Goal: Task Accomplishment & Management: Use online tool/utility

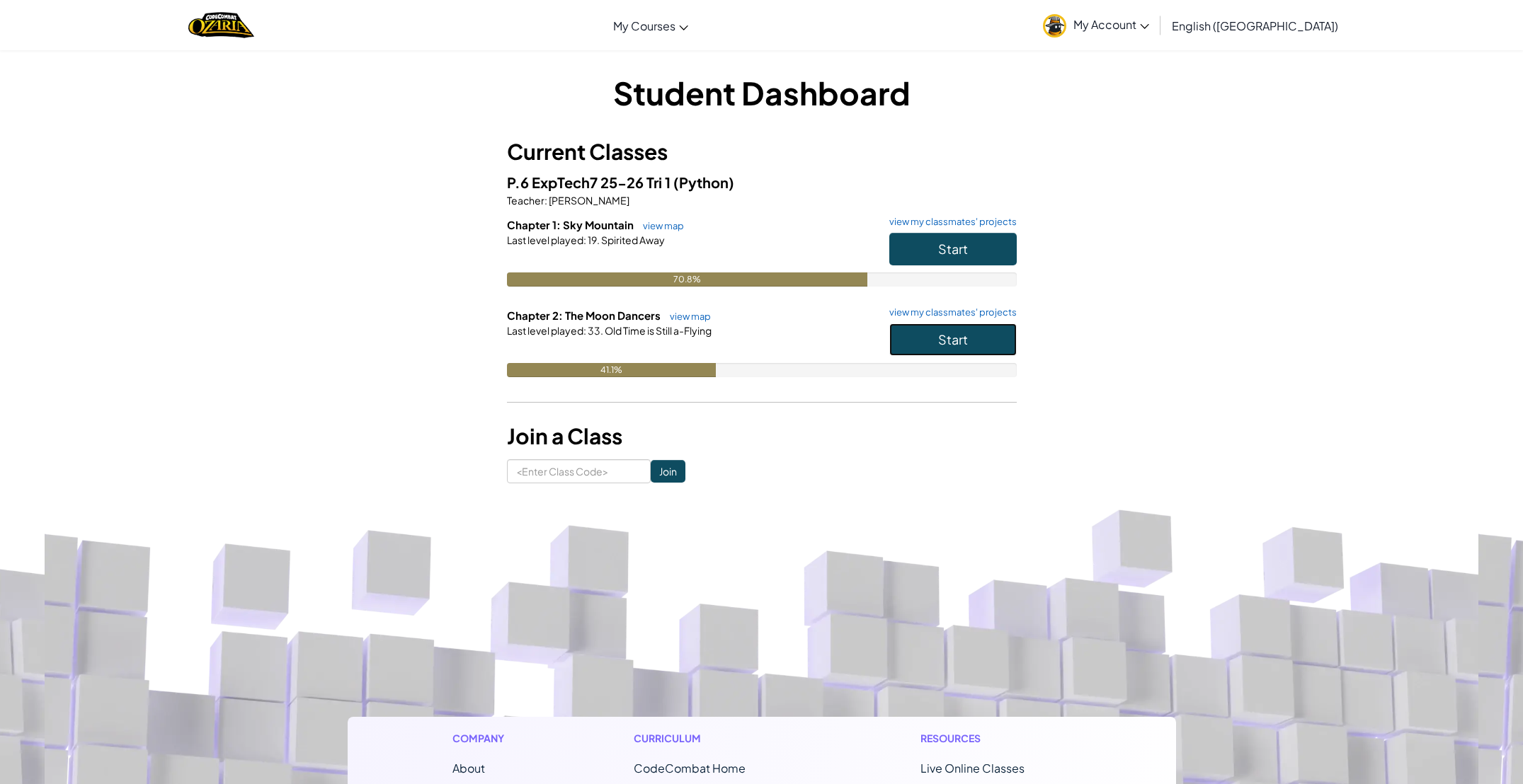
click at [919, 333] on button "Start" at bounding box center [953, 340] width 128 height 33
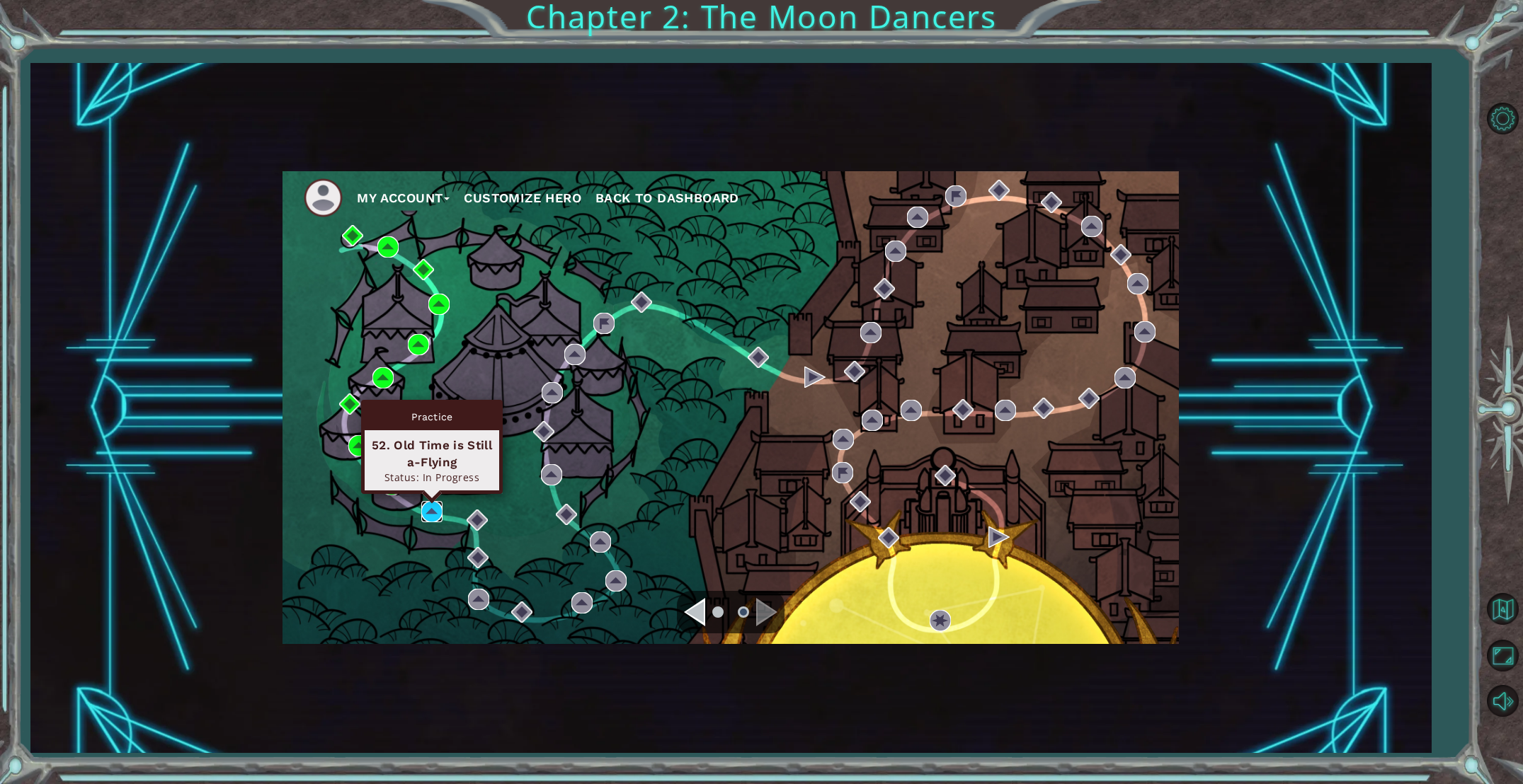
click at [425, 517] on img at bounding box center [432, 512] width 21 height 21
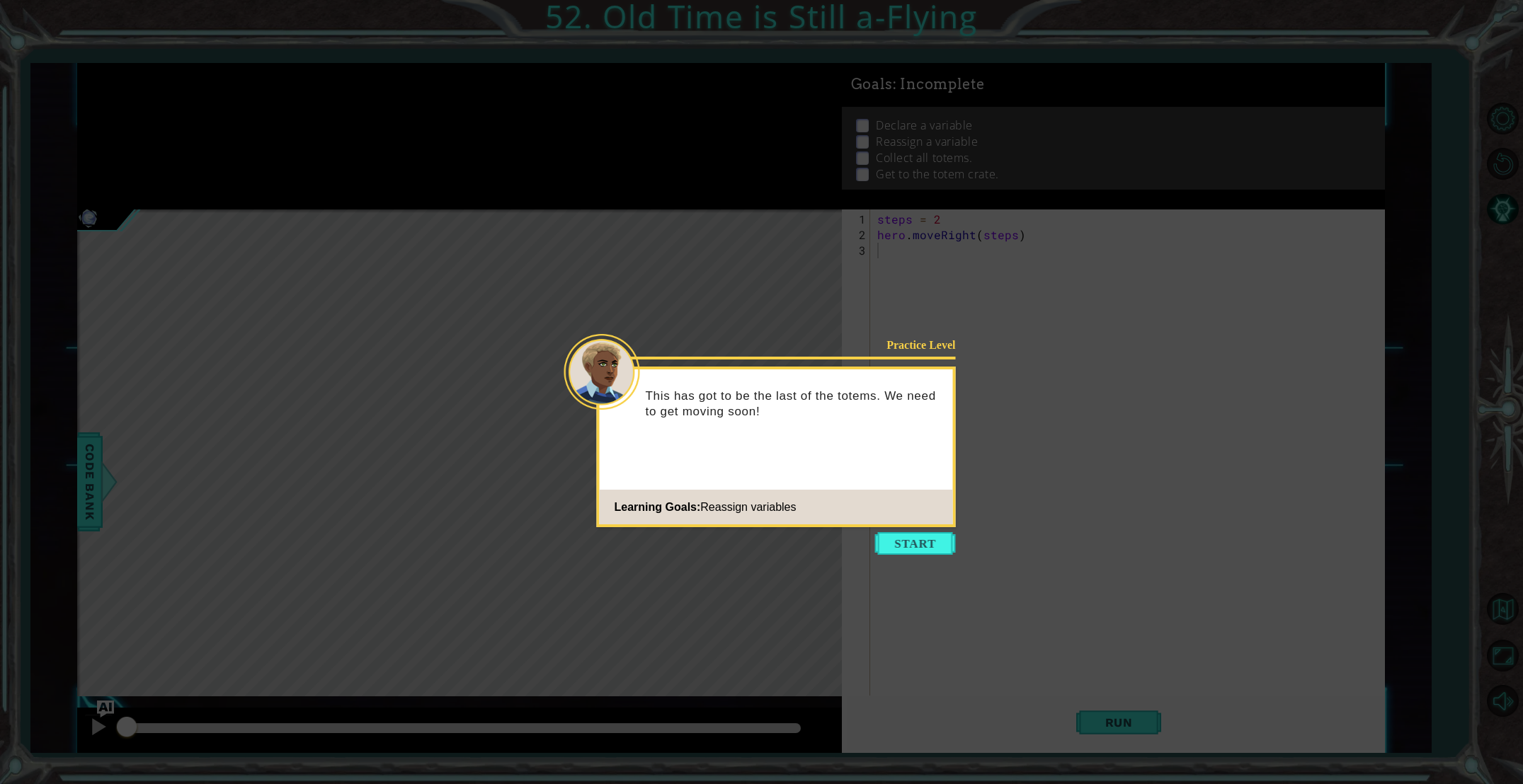
click at [917, 546] on button "Start" at bounding box center [915, 544] width 81 height 23
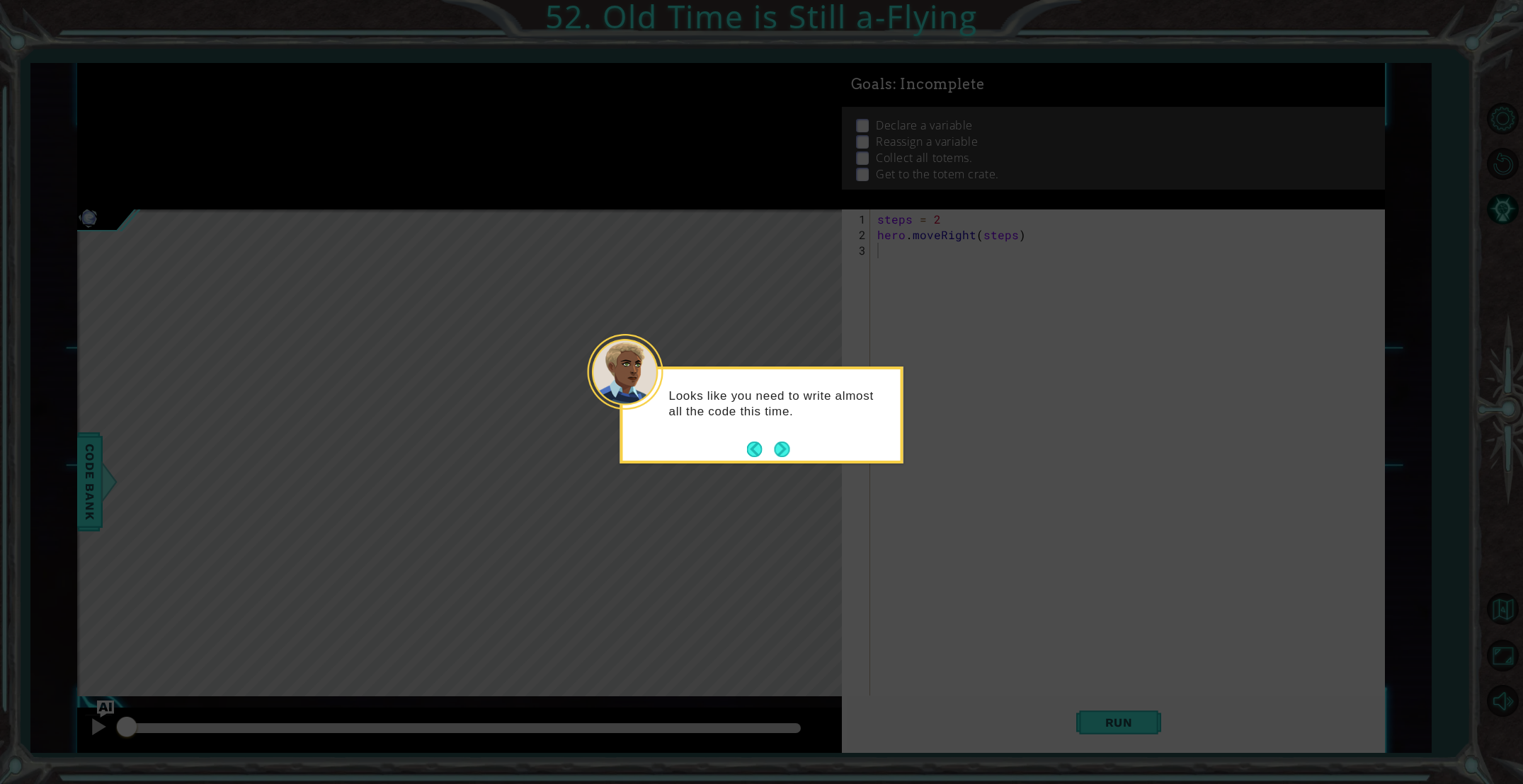
click at [774, 445] on button "Next" at bounding box center [782, 449] width 16 height 16
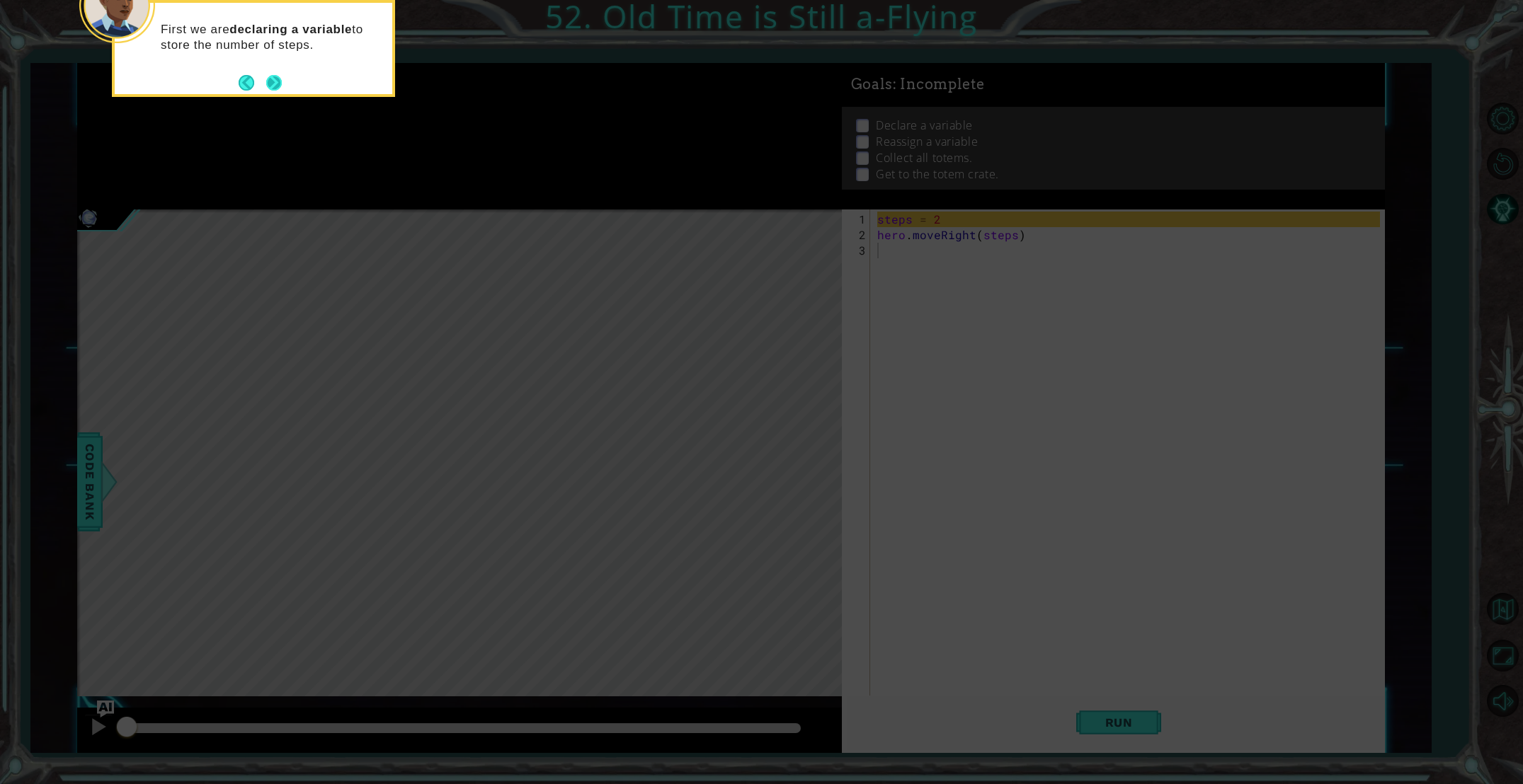
click at [276, 90] on button "Next" at bounding box center [274, 83] width 16 height 16
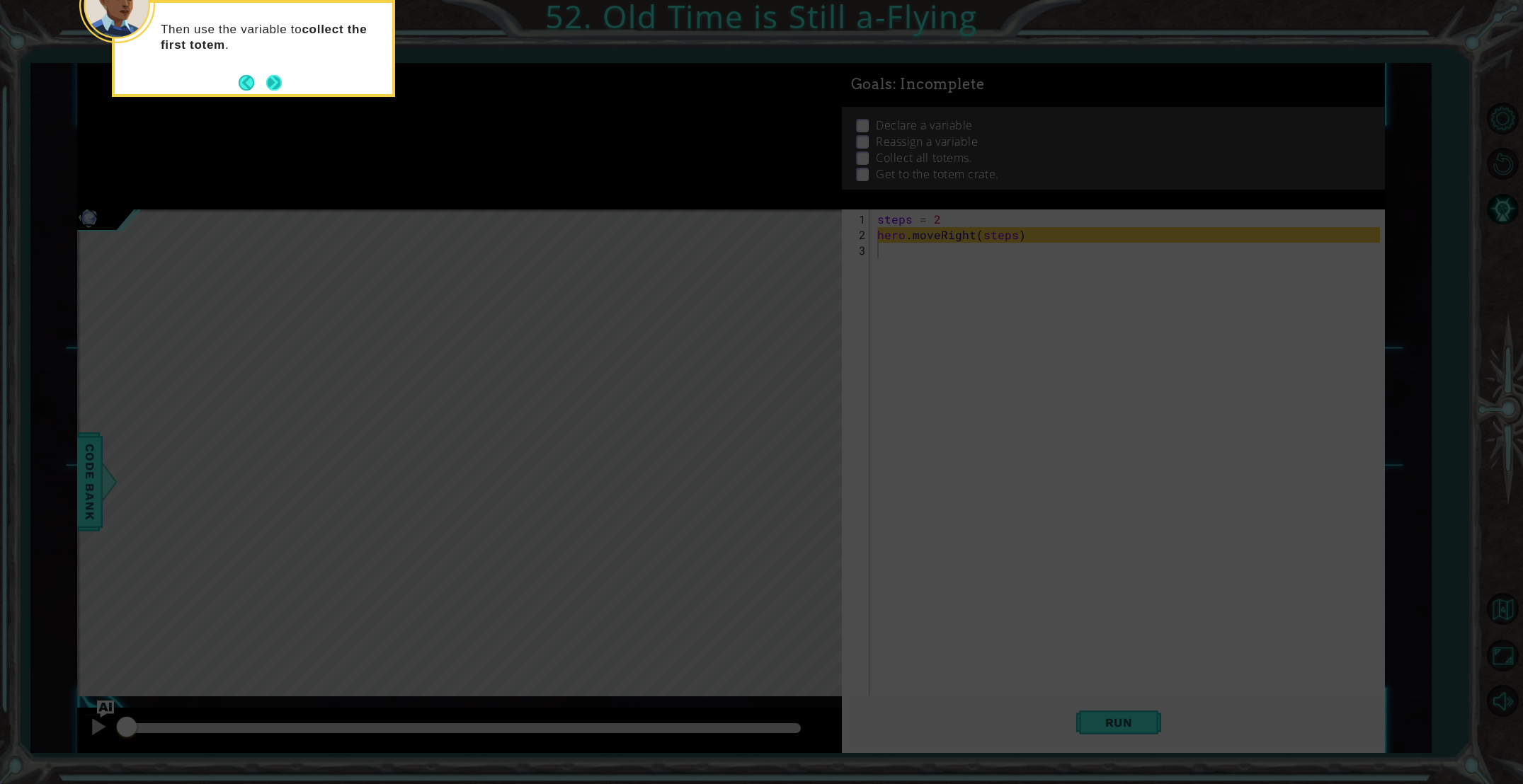
click at [272, 80] on button "Next" at bounding box center [274, 83] width 16 height 16
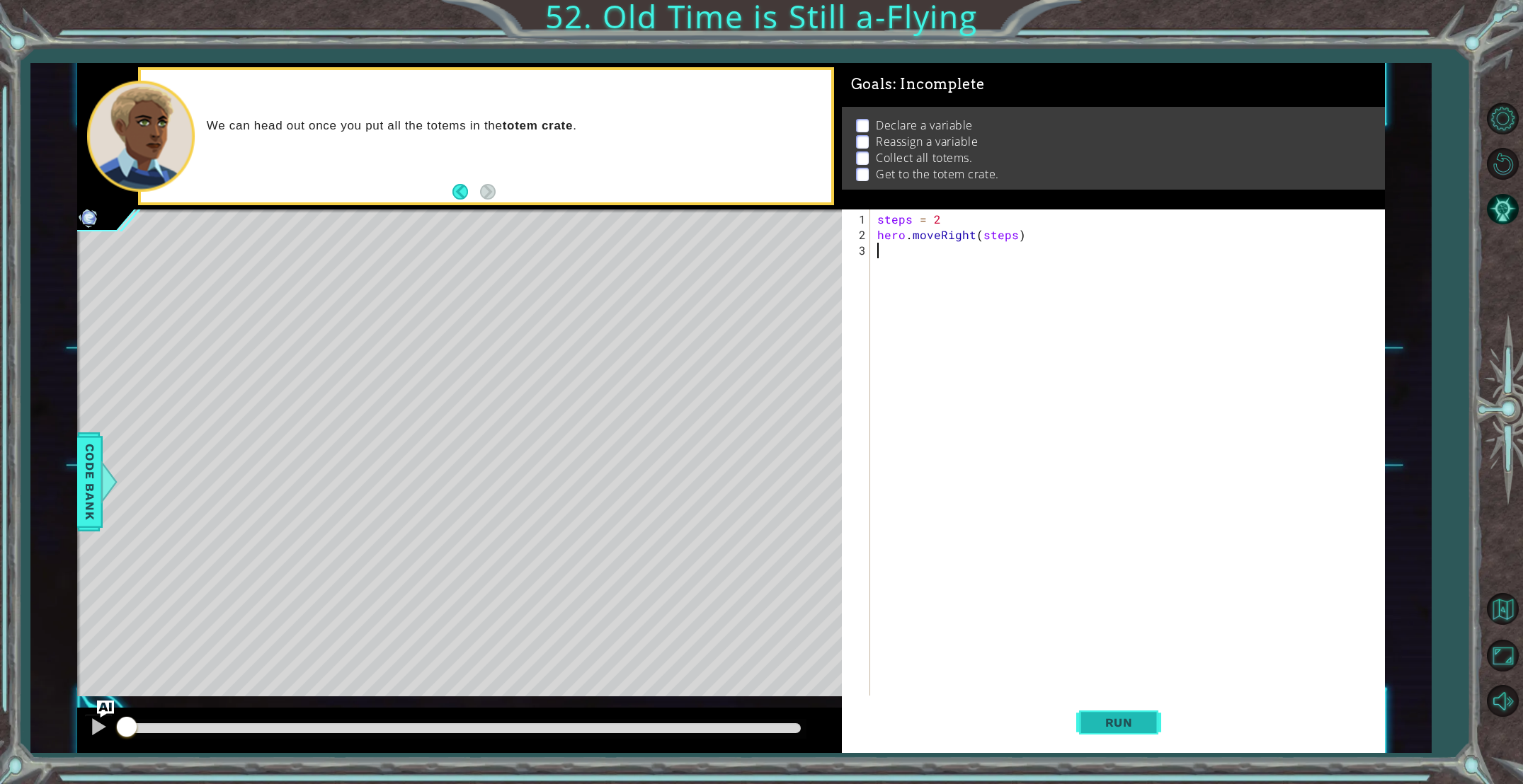
click at [1143, 732] on button "Run" at bounding box center [1119, 723] width 85 height 55
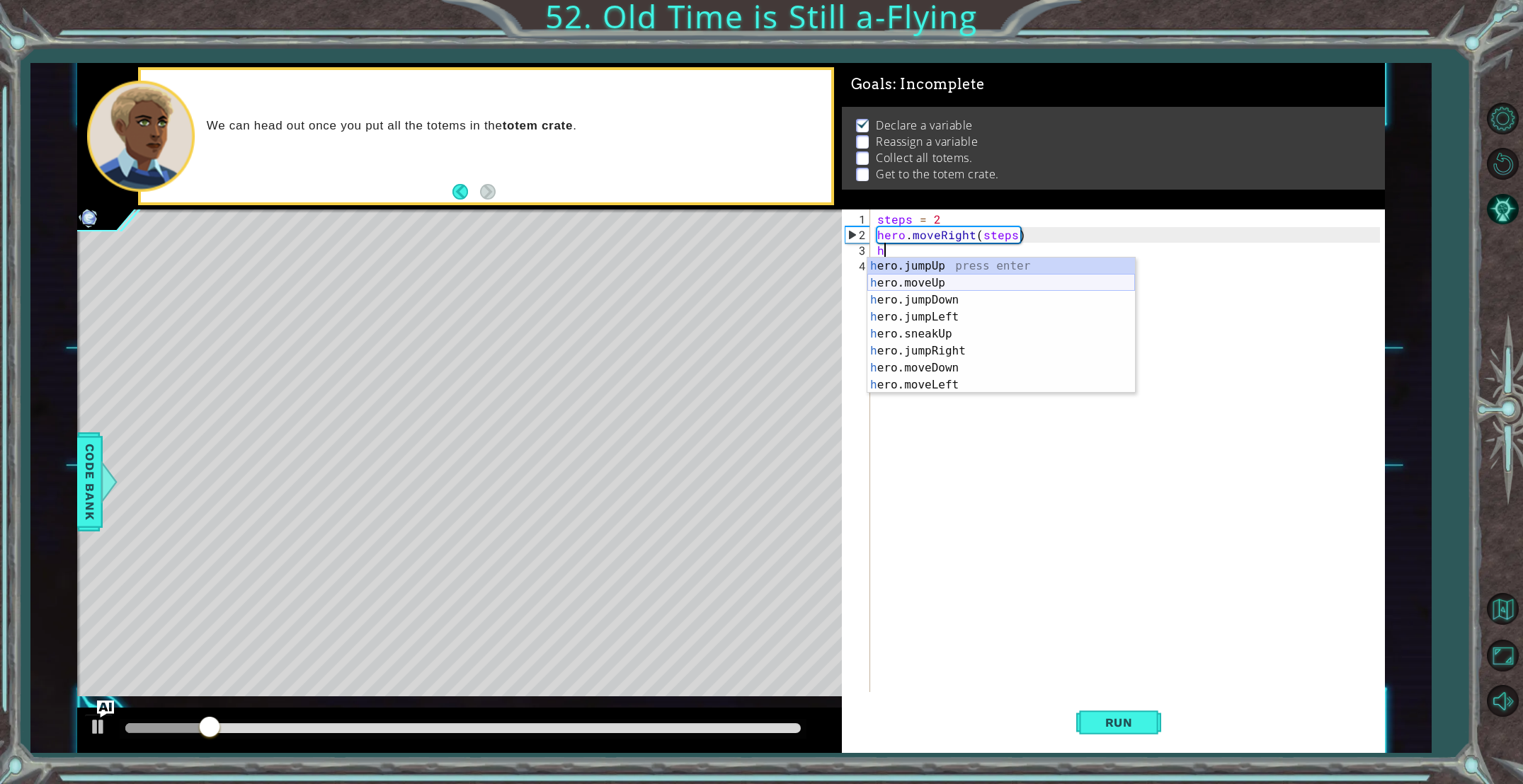
click at [907, 285] on div "h ero.jumpUp press enter h ero.moveUp press enter h ero.jumpDown press enter h …" at bounding box center [1000, 342] width 267 height 170
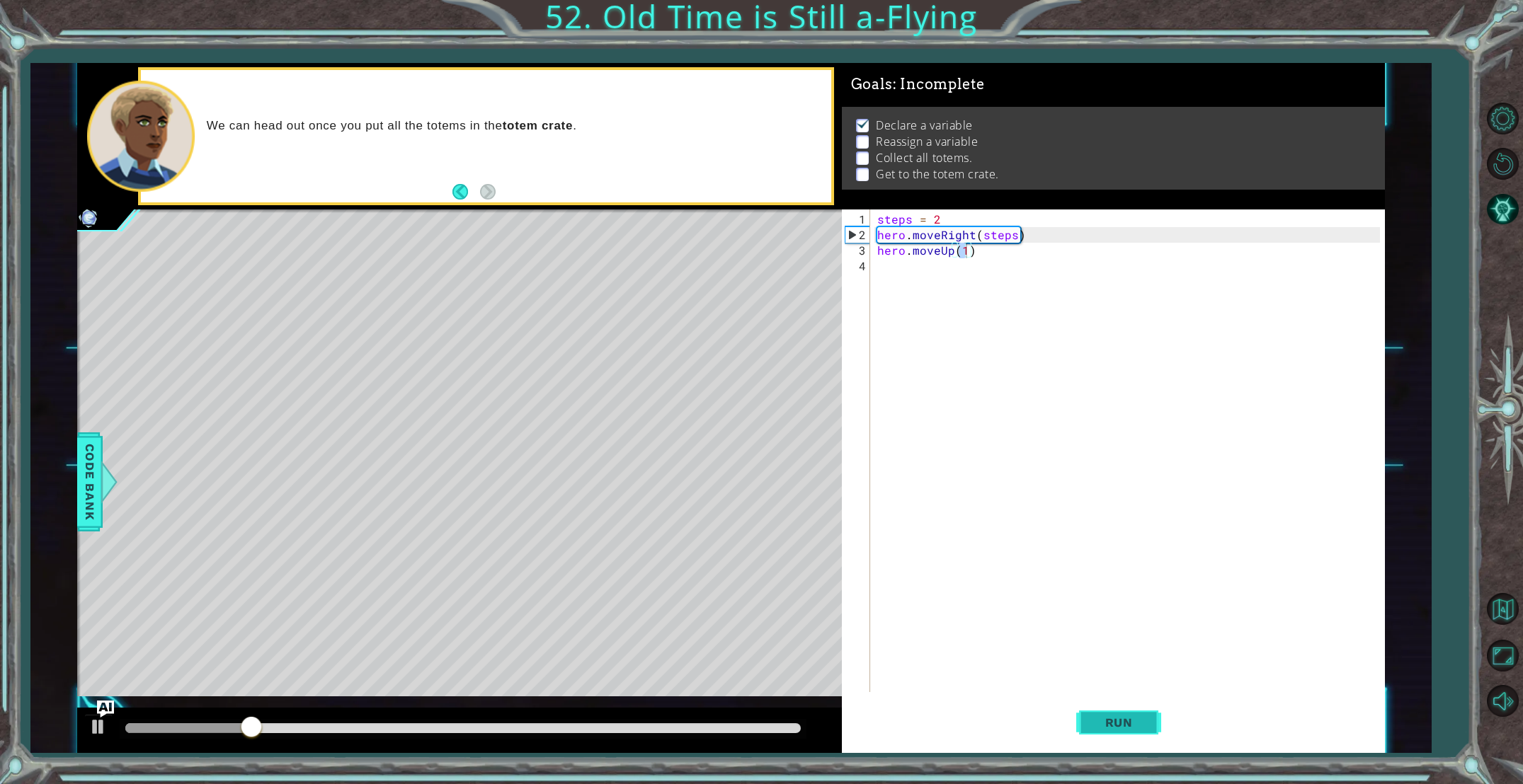
click at [1116, 728] on span "Run" at bounding box center [1119, 723] width 56 height 14
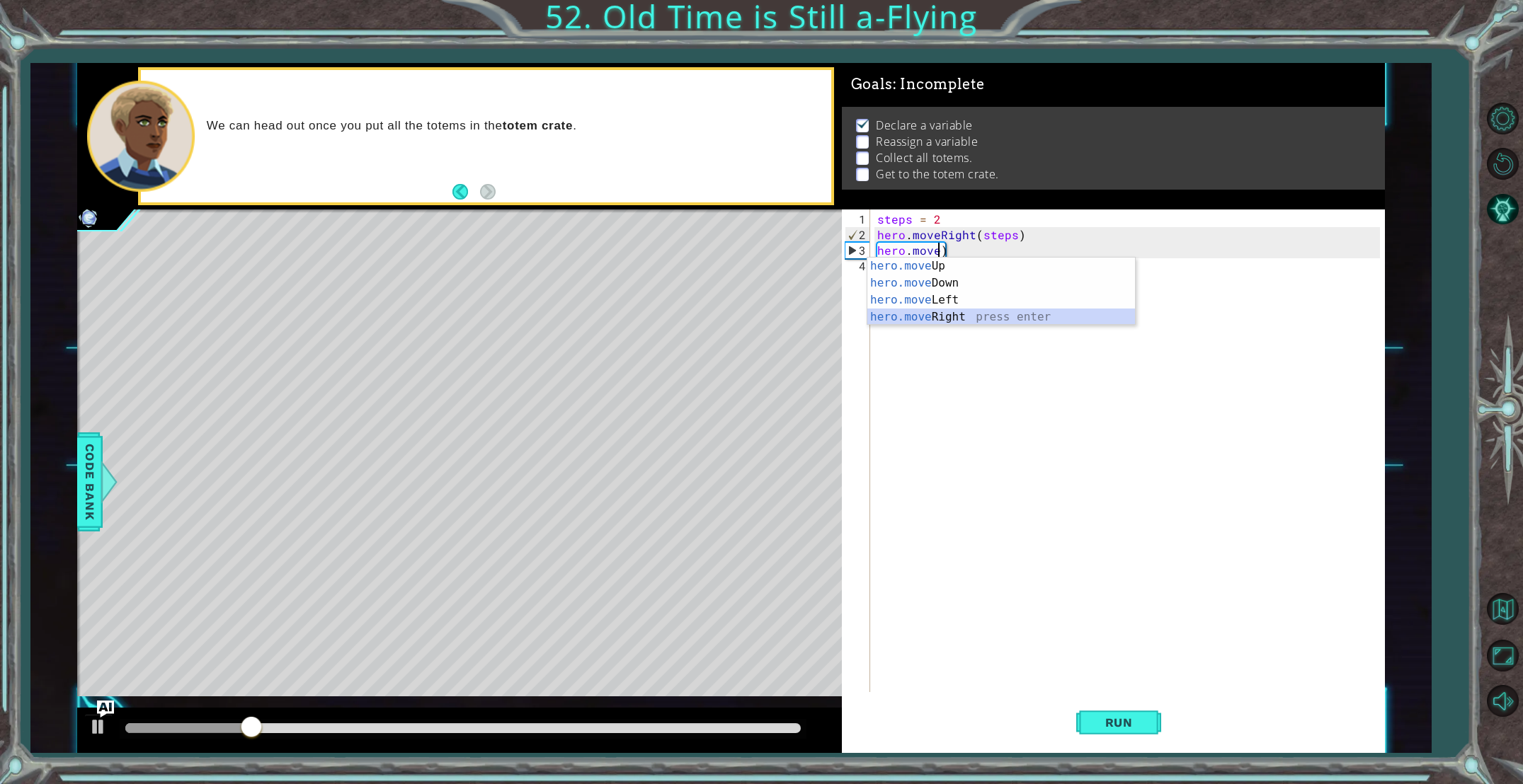
click at [950, 318] on div "hero.move Up press enter hero.move Down press enter hero.move Left press enter …" at bounding box center [1000, 308] width 267 height 102
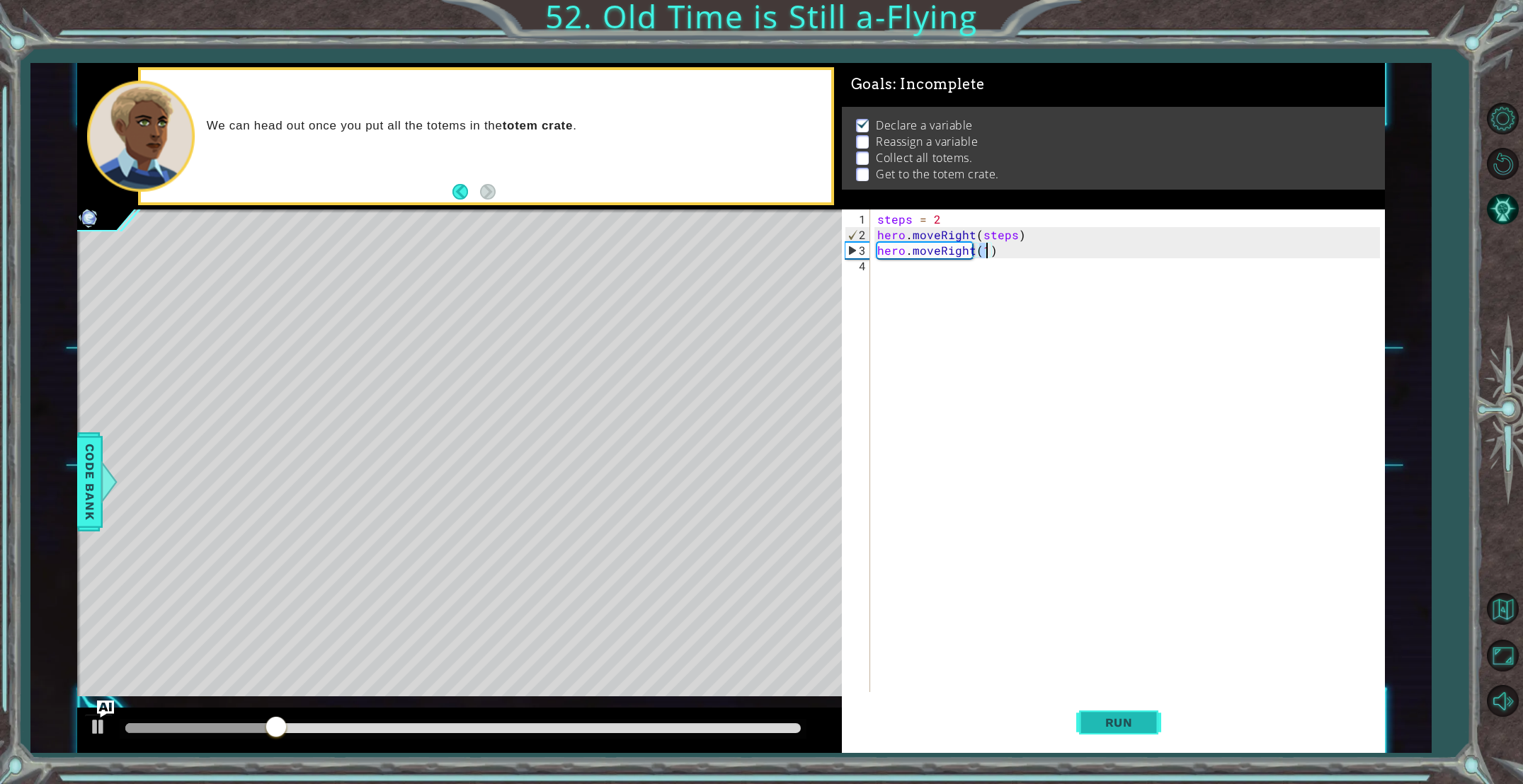
click at [1144, 727] on span "Run" at bounding box center [1119, 723] width 56 height 14
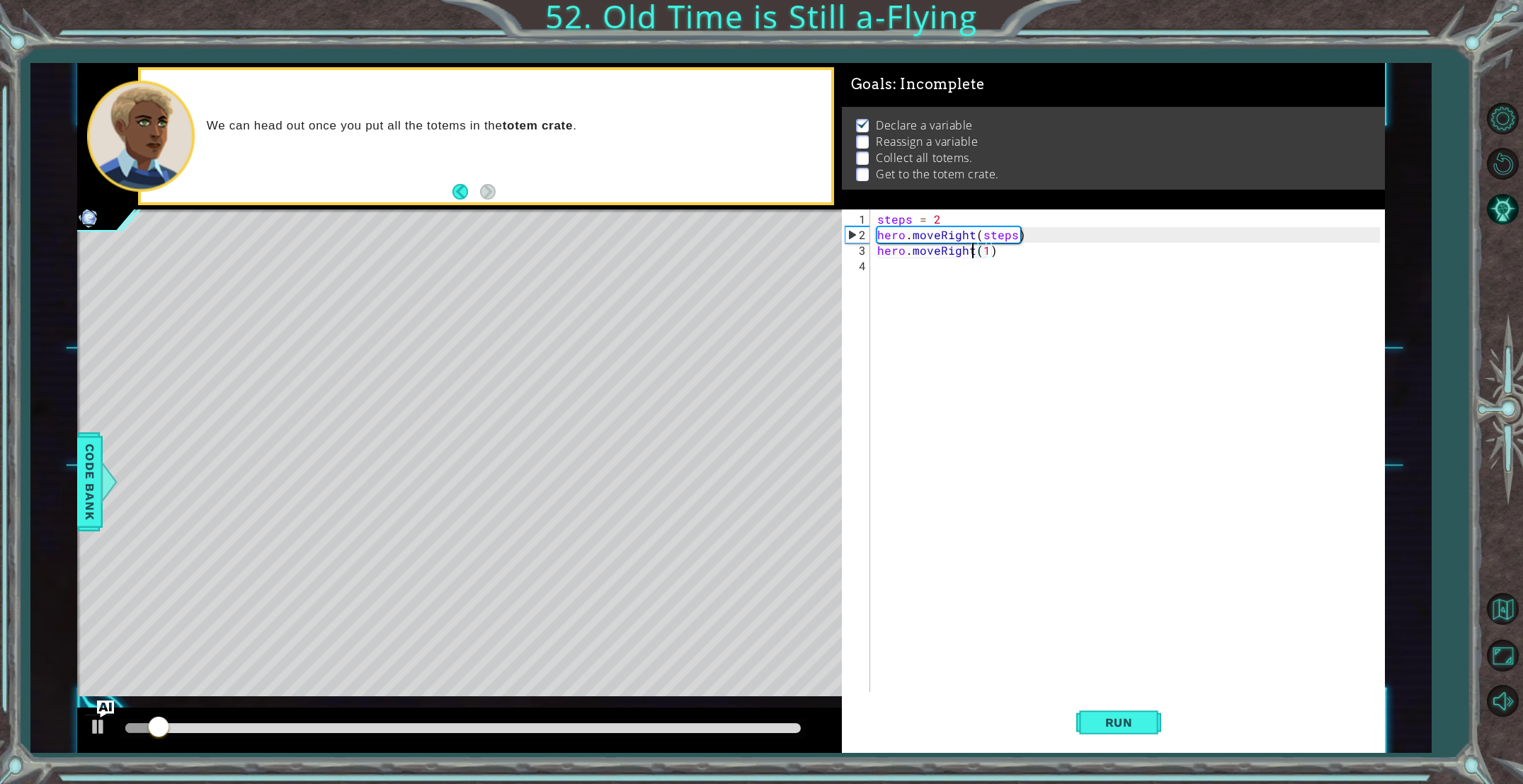
click at [973, 253] on div "steps = 2 hero . moveRight ( steps ) hero . moveRight ( 1 )" at bounding box center [1130, 469] width 513 height 514
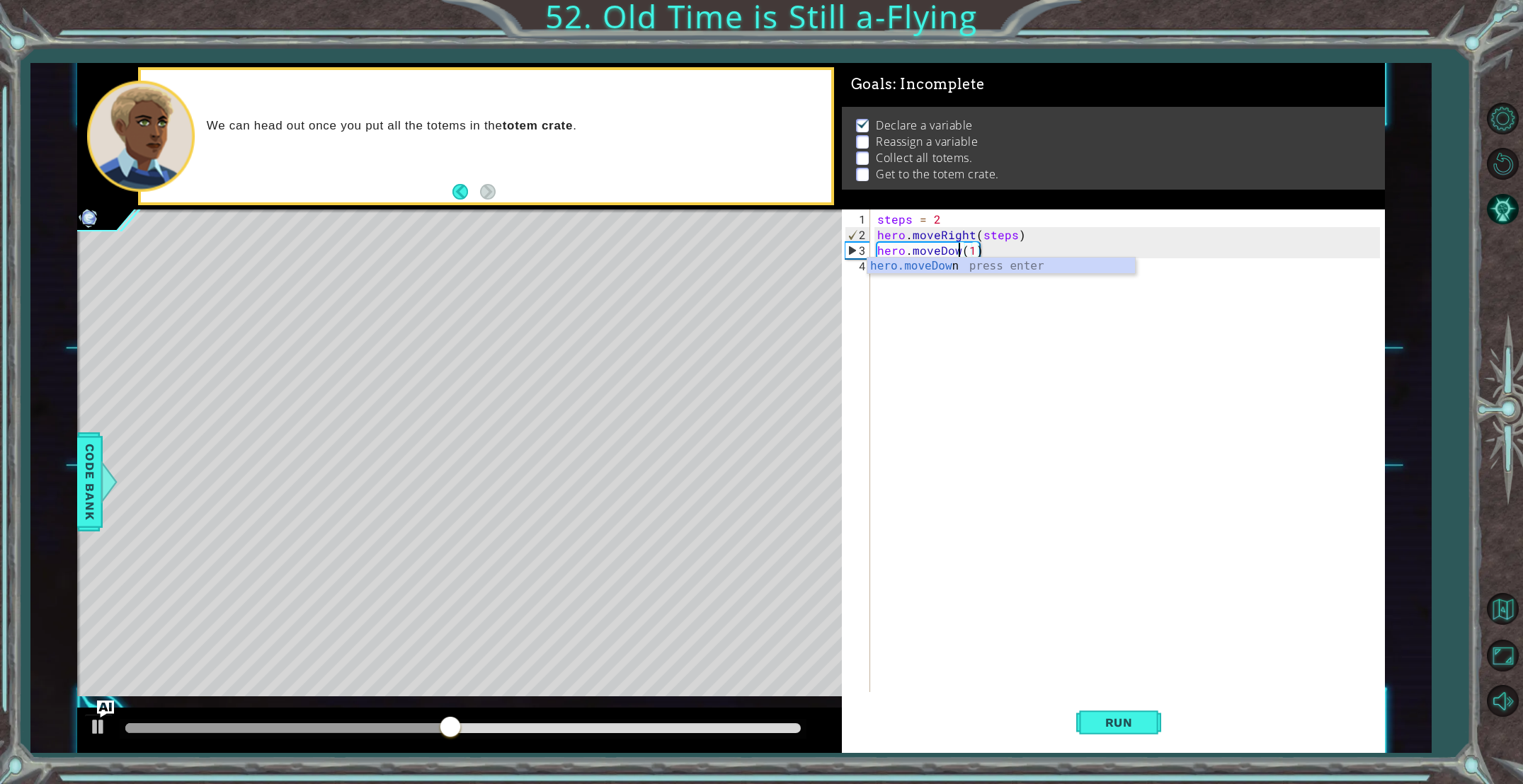
scroll to position [0, 6]
click at [961, 270] on div "hero.moveDown press enter" at bounding box center [1000, 283] width 267 height 51
type textarea "hero.moveDown(1)(1)"
click at [985, 257] on div "steps = 2 hero . moveRight ( steps ) hero . moveDown ( 1 ) ( 1 )" at bounding box center [1130, 469] width 513 height 514
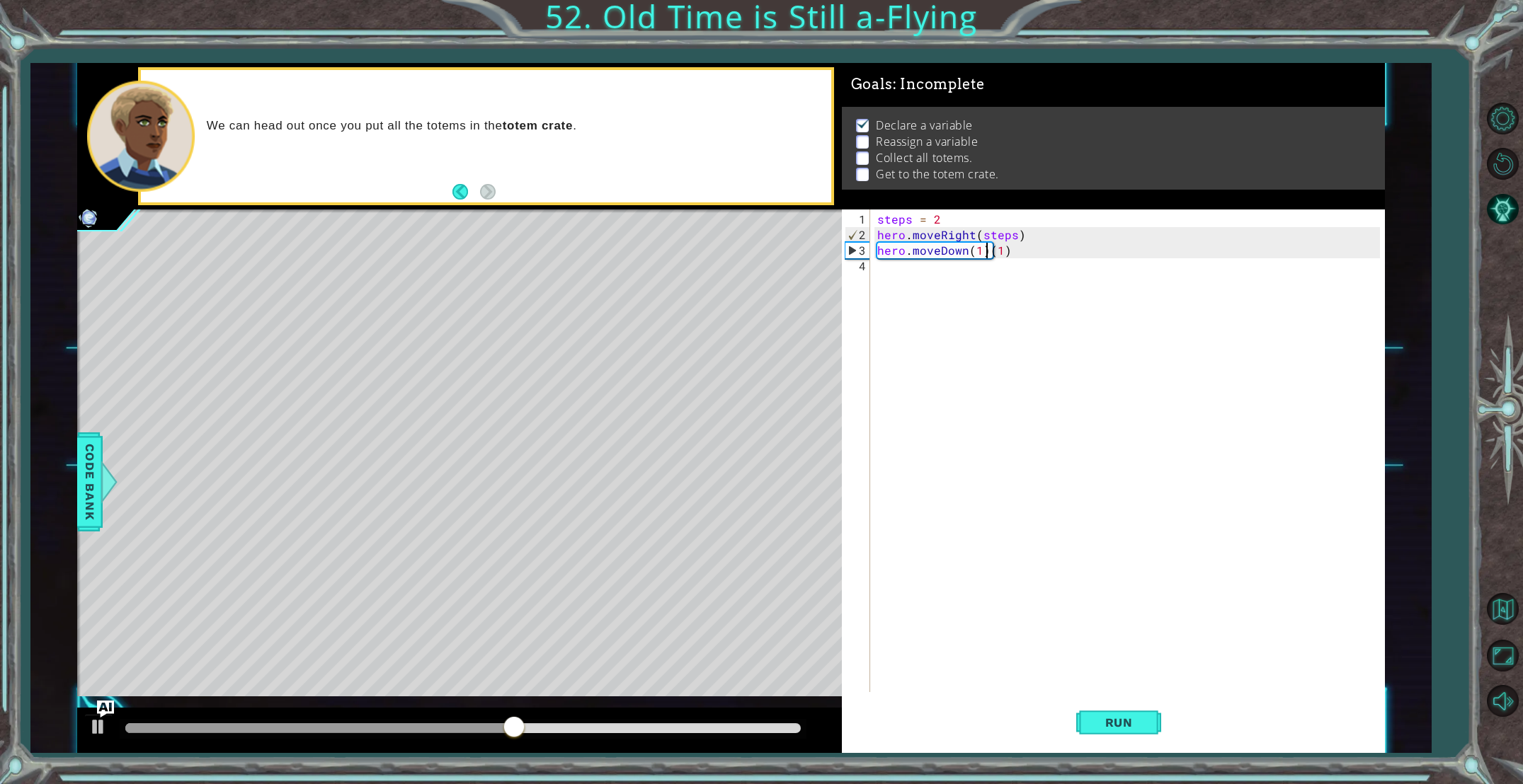
click at [986, 255] on div "steps = 2 hero . moveRight ( steps ) hero . moveDown ( 1 ) ( 1 )" at bounding box center [1130, 469] width 513 height 514
type textarea "hero.moveDown(1)"
click at [1103, 731] on button "Run" at bounding box center [1119, 723] width 85 height 55
click at [889, 278] on div "steps = 2 hero . moveRight ( steps ) hero . moveDown ( 1 )" at bounding box center [1130, 469] width 513 height 514
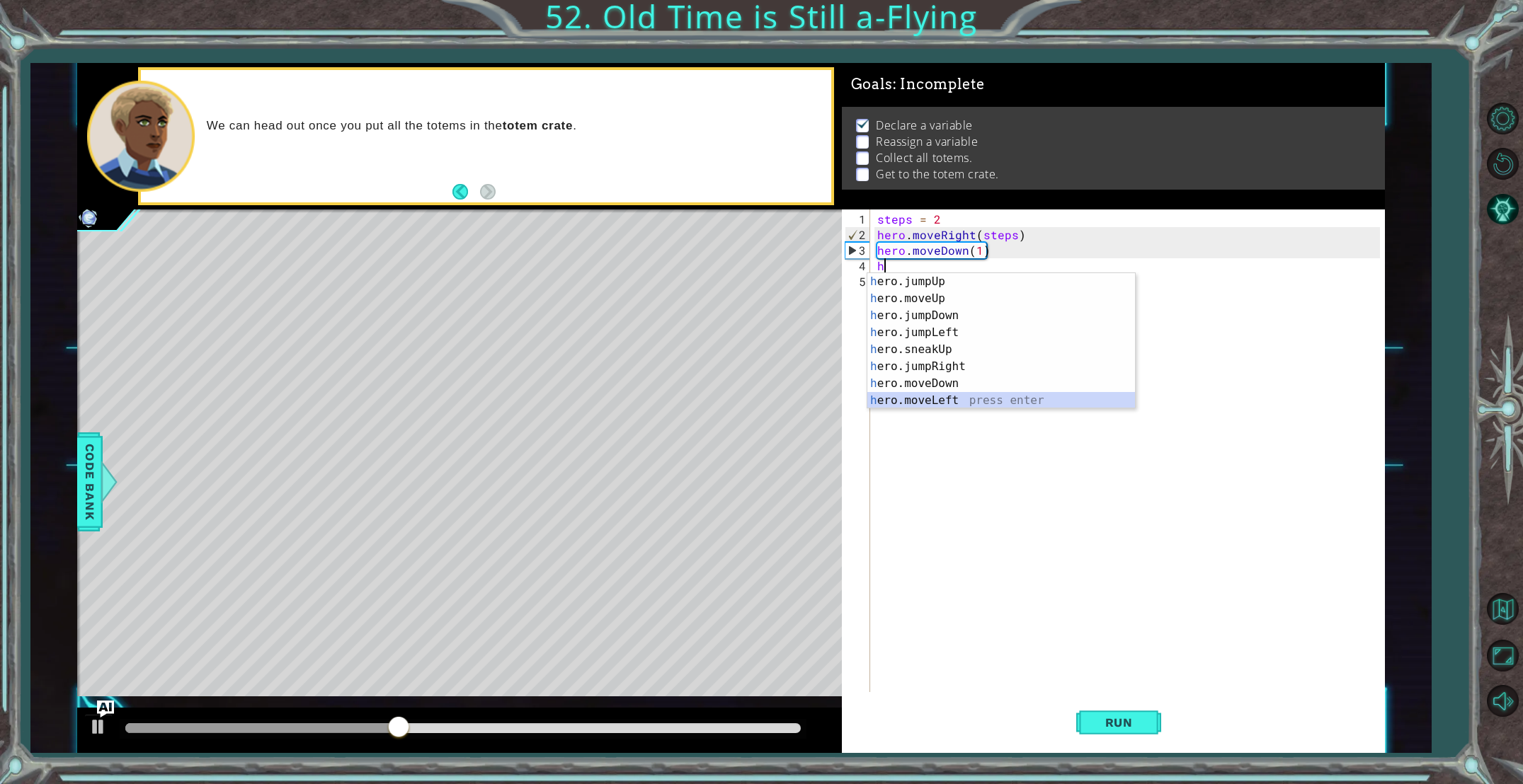
click at [911, 402] on div "h ero.jumpUp press enter h ero.moveUp press enter h ero.jumpDown press enter h …" at bounding box center [1000, 358] width 267 height 170
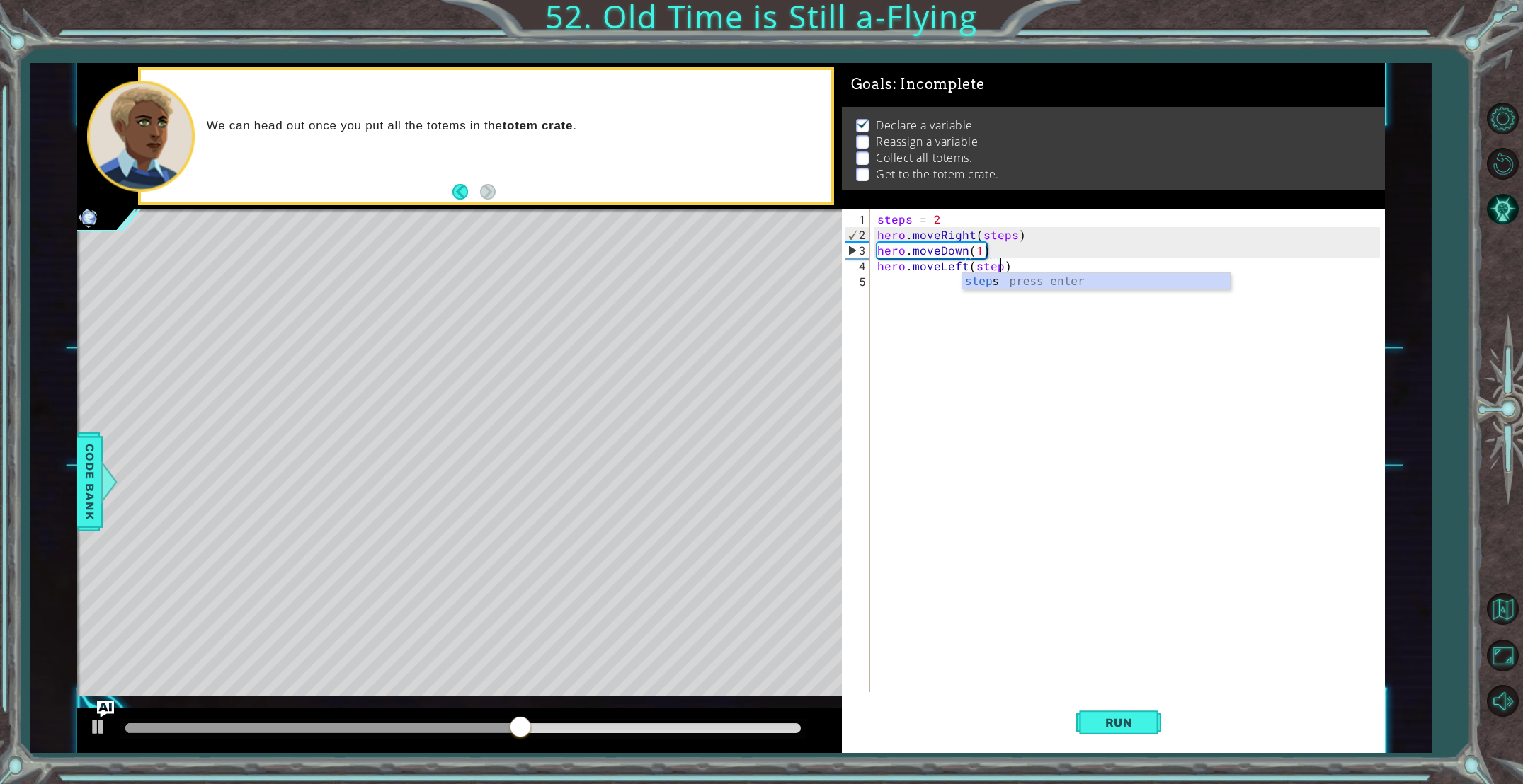
scroll to position [0, 8]
type textarea "hero.moveLeft(steps)"
click at [1100, 705] on button "Run" at bounding box center [1119, 723] width 85 height 55
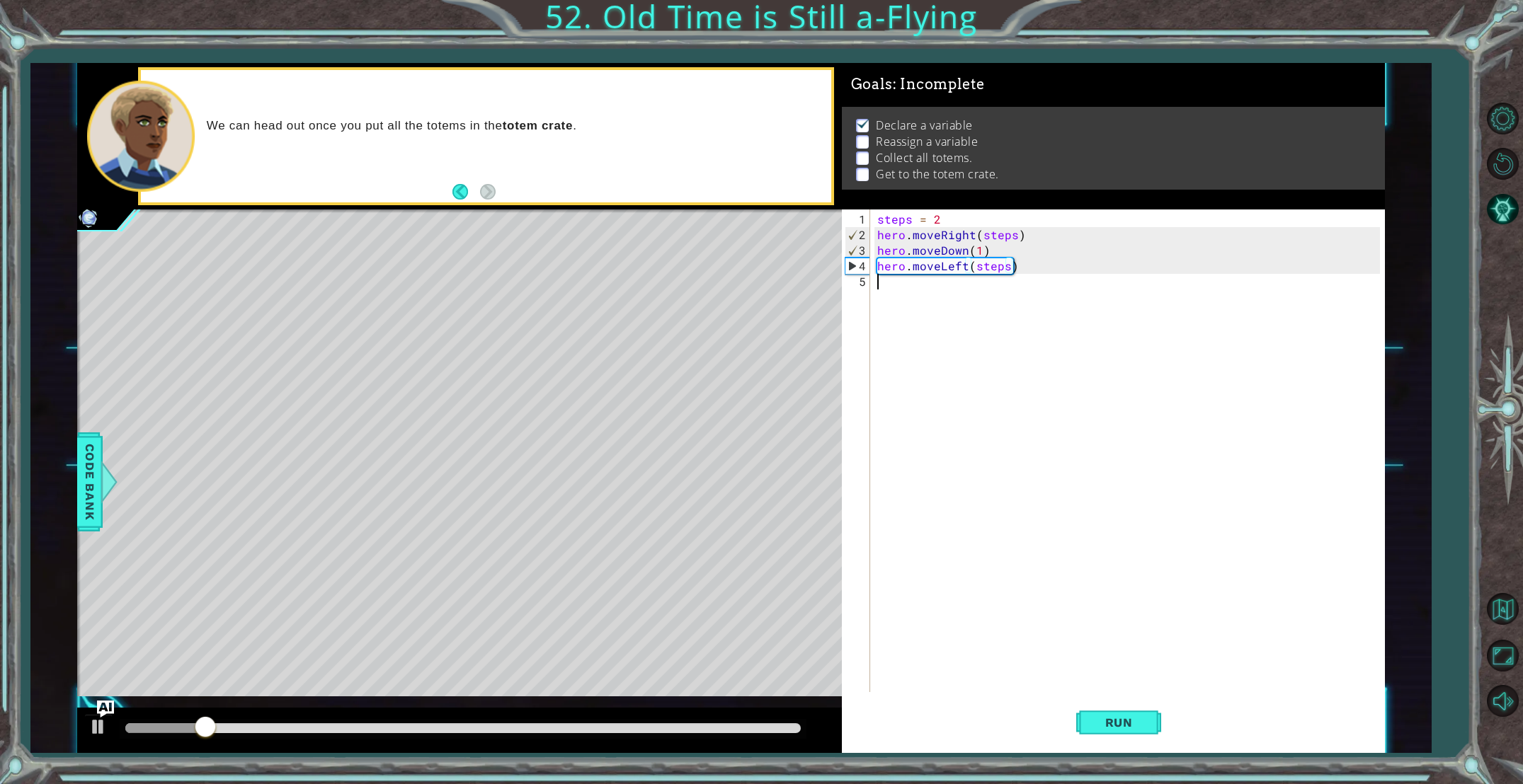
click at [907, 289] on div "steps = 2 hero . moveRight ( steps ) hero . moveDown ( 1 ) hero . moveLeft ( st…" at bounding box center [1130, 469] width 513 height 514
type textarea "steps = 4"
click at [1105, 722] on span "Run" at bounding box center [1119, 723] width 56 height 14
click at [893, 313] on div "steps = 2 hero . moveRight ( steps ) hero . moveDown ( 1 ) hero . moveLeft ( st…" at bounding box center [1130, 469] width 513 height 514
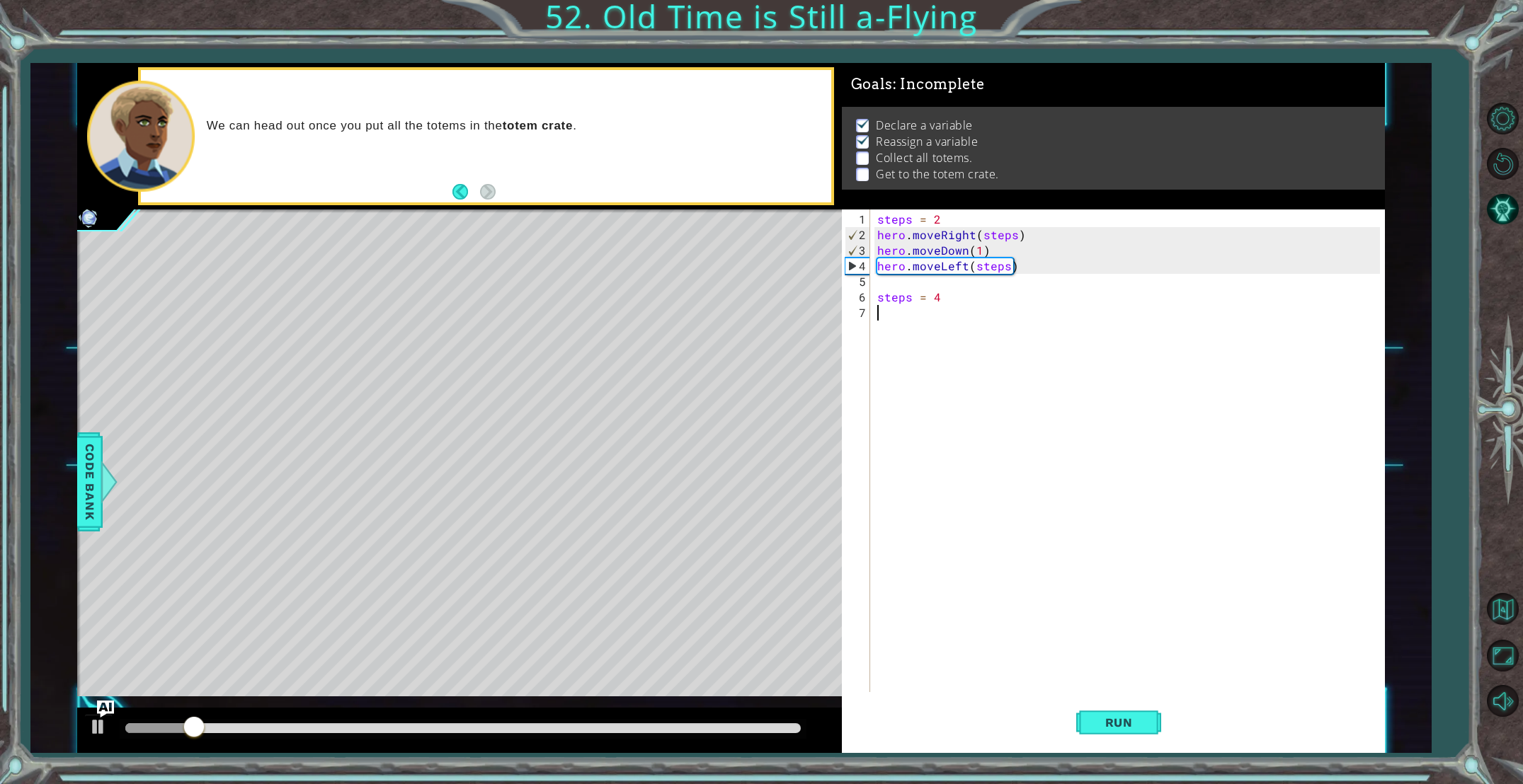
scroll to position [0, 0]
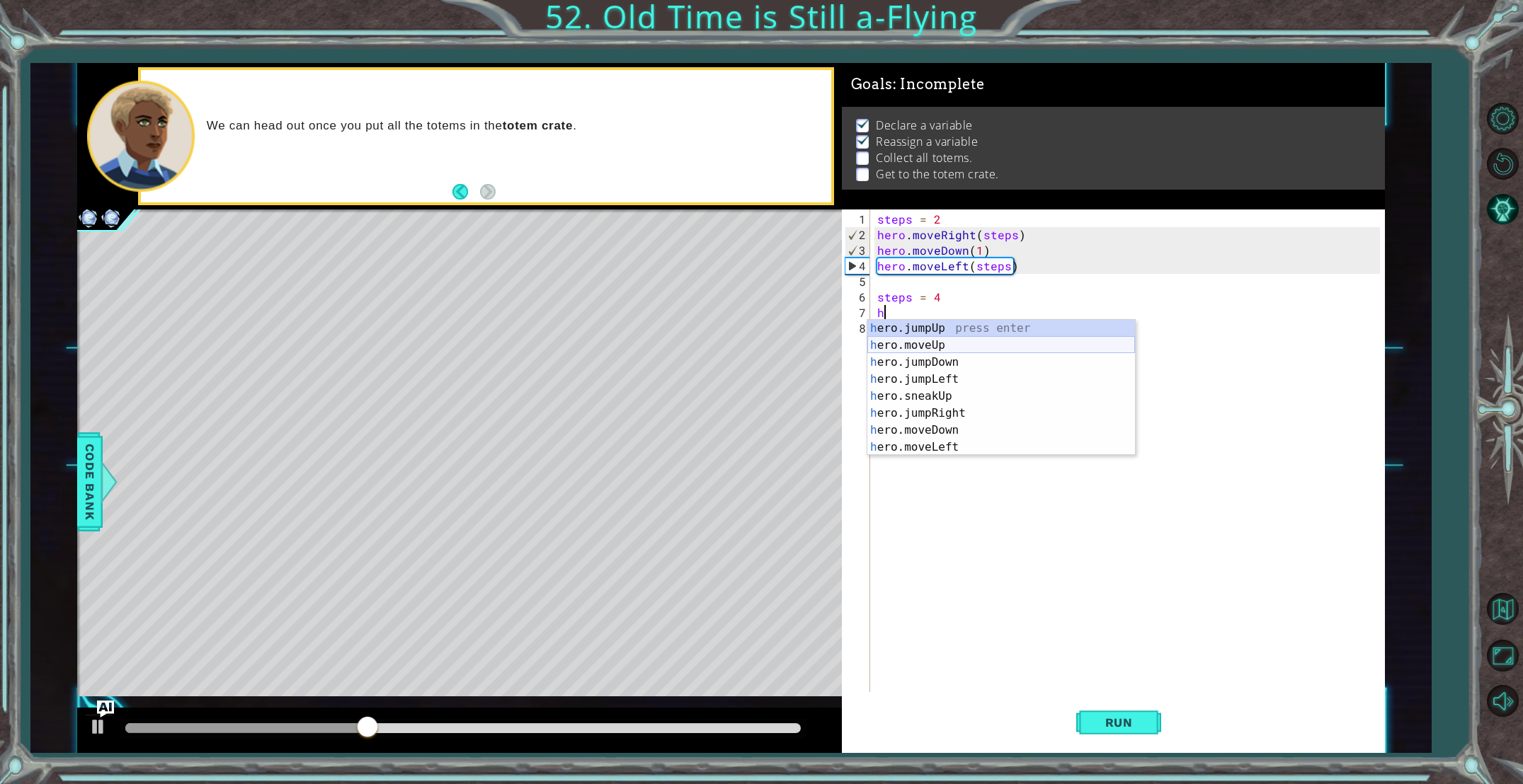
click at [977, 352] on div "h ero.jumpUp press enter h ero.moveUp press enter h ero.jumpDown press enter h …" at bounding box center [1000, 405] width 267 height 170
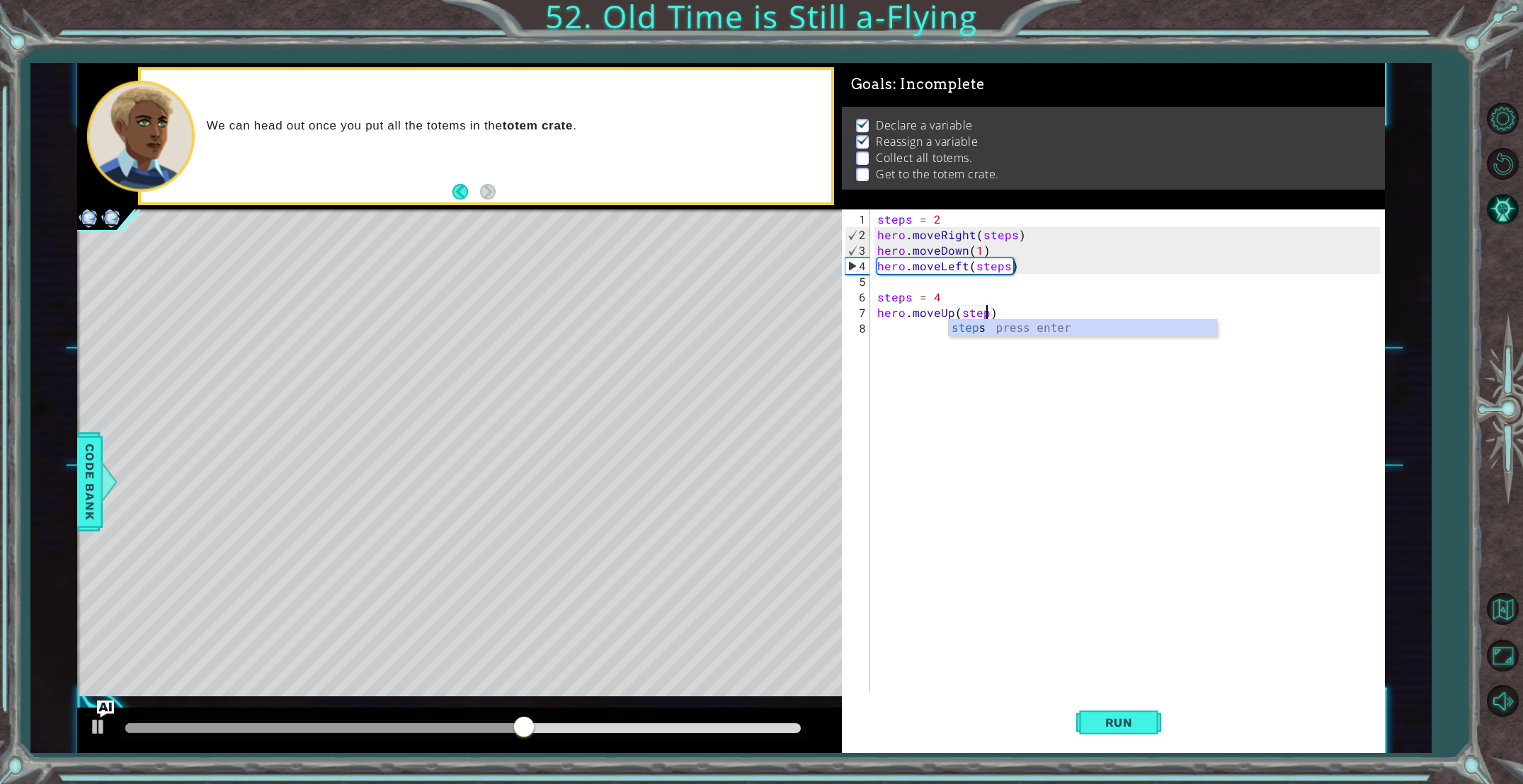
scroll to position [0, 7]
click at [971, 332] on div "steps press enter" at bounding box center [1082, 345] width 267 height 51
click at [1106, 737] on button "Run" at bounding box center [1119, 723] width 85 height 55
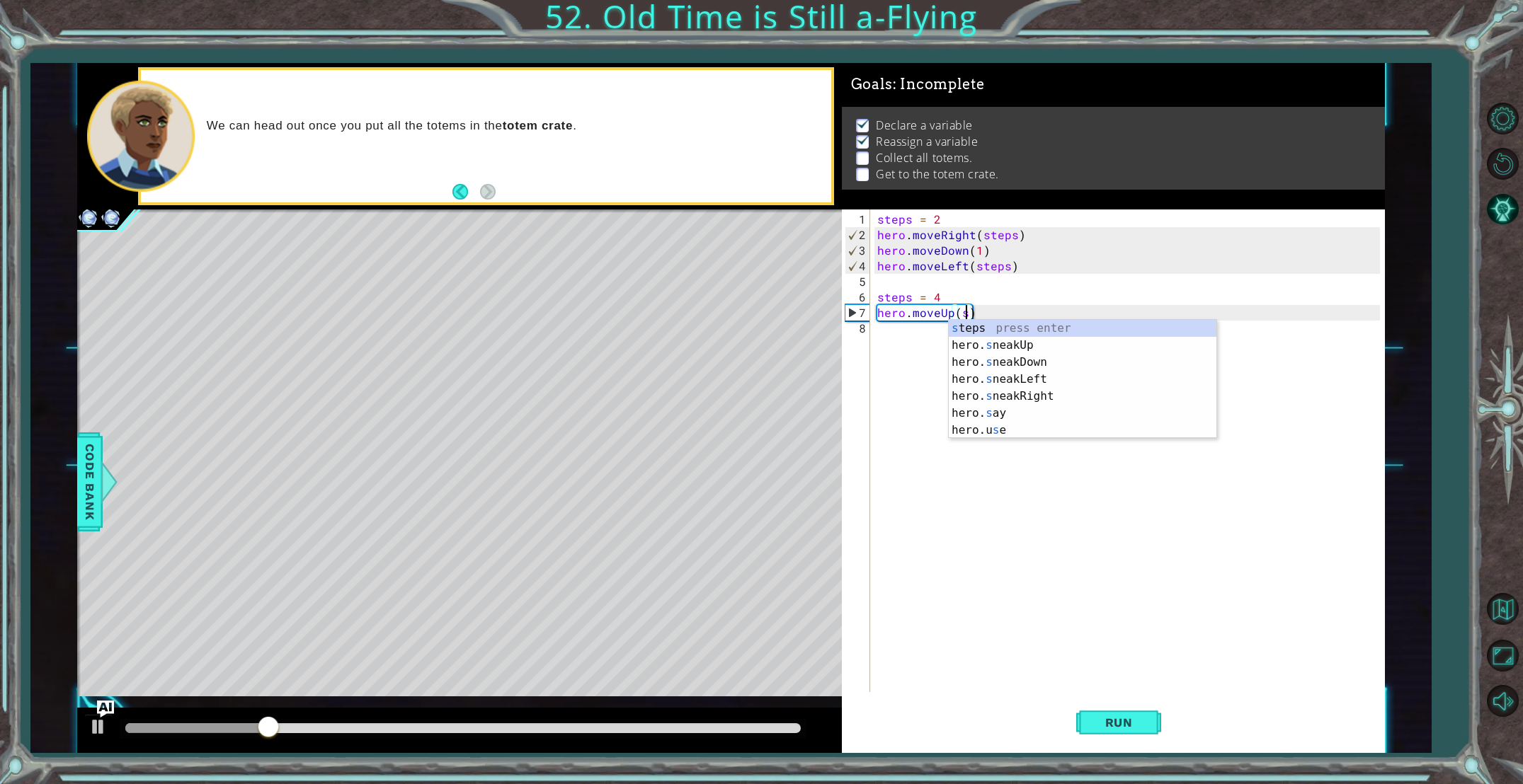
scroll to position [0, 5]
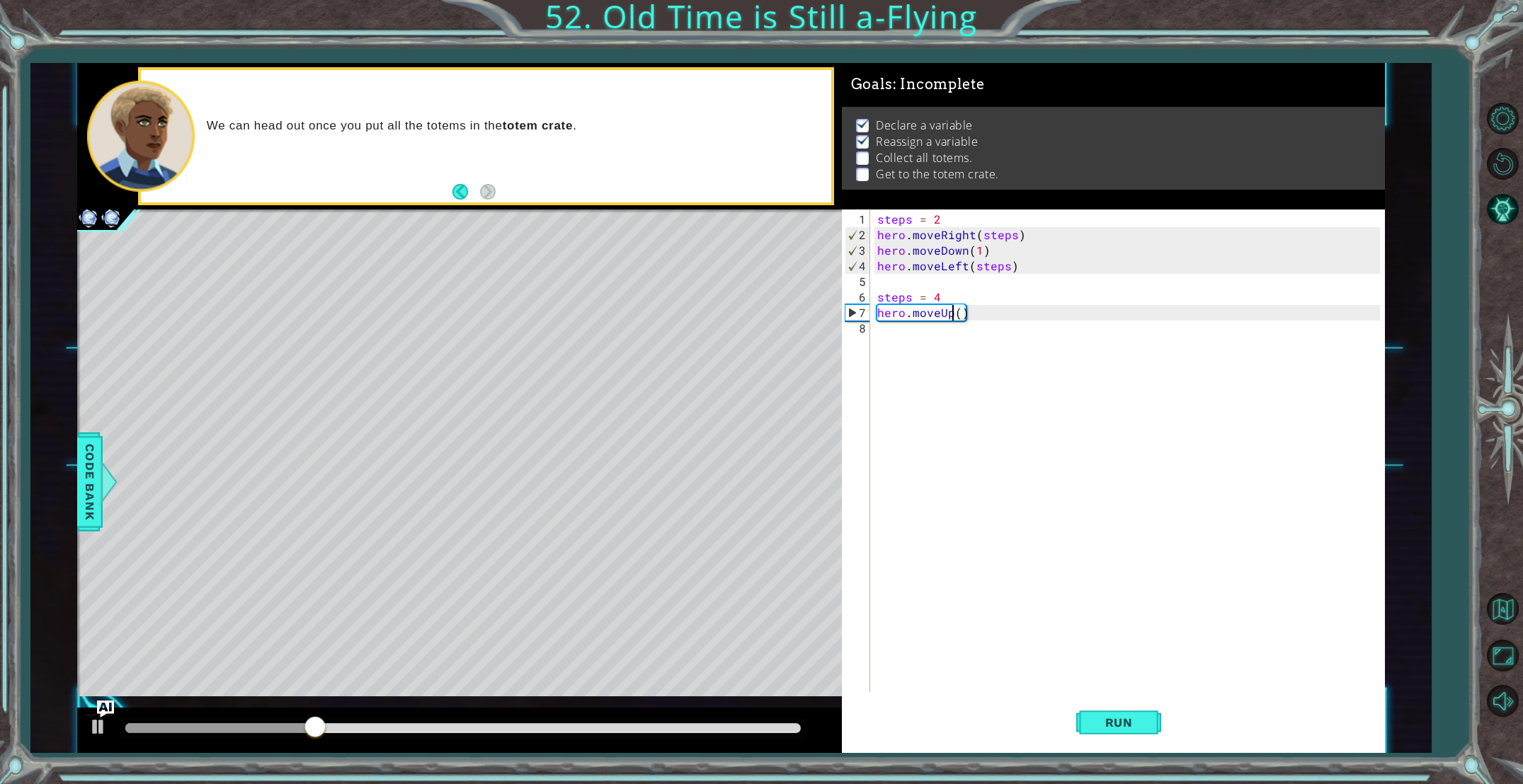
click at [952, 310] on div "steps = 2 hero . moveRight ( steps ) hero . moveDown ( 1 ) hero . moveLeft ( st…" at bounding box center [1130, 469] width 513 height 514
click at [944, 315] on div "steps = 2 hero . moveRight ( steps ) hero . moveDown ( 1 ) hero . moveLeft ( st…" at bounding box center [1130, 469] width 513 height 514
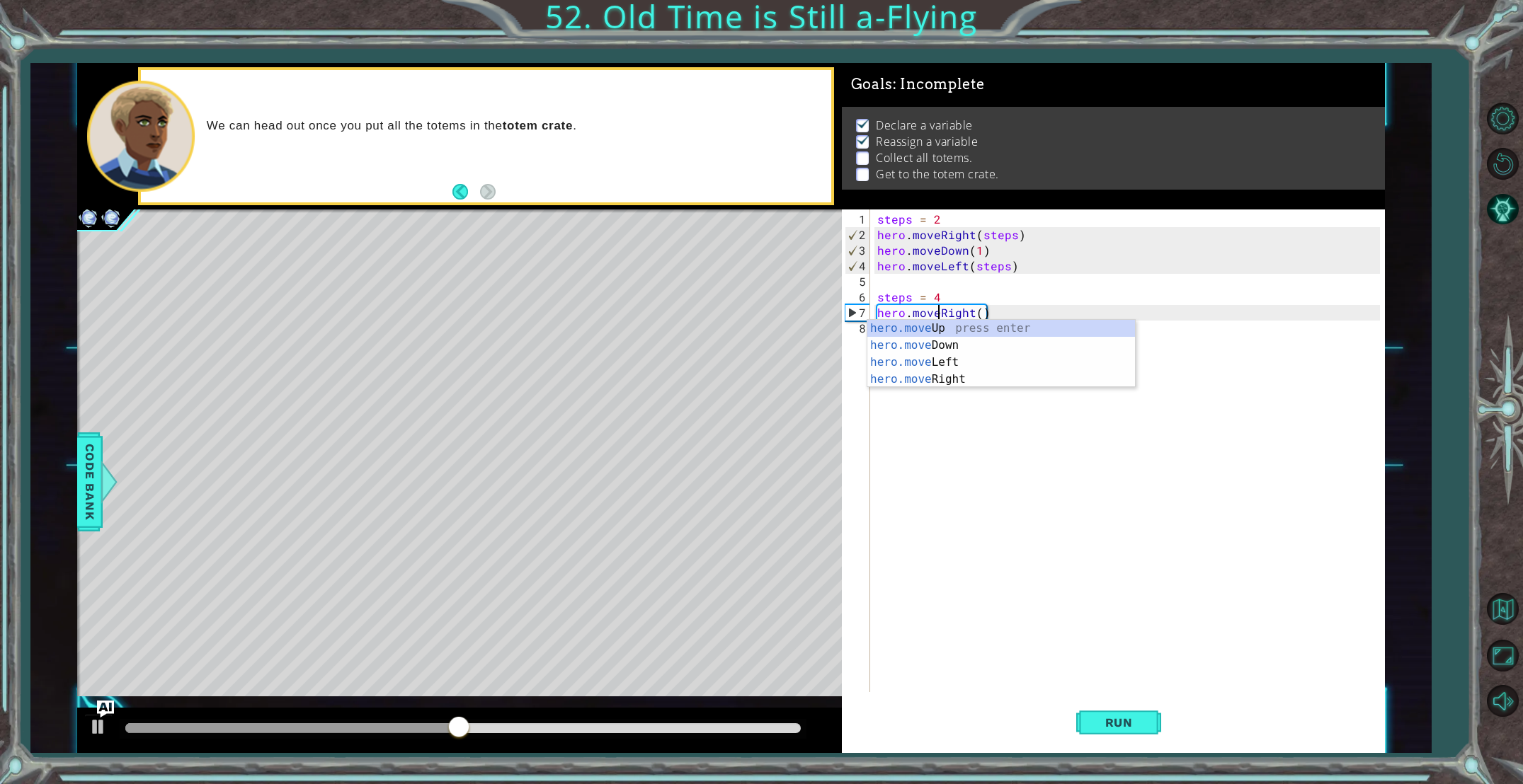
scroll to position [0, 6]
click at [978, 314] on div "steps = 2 hero . moveRight ( steps ) hero . moveDown ( 1 ) hero . moveLeft ( st…" at bounding box center [1130, 469] width 513 height 514
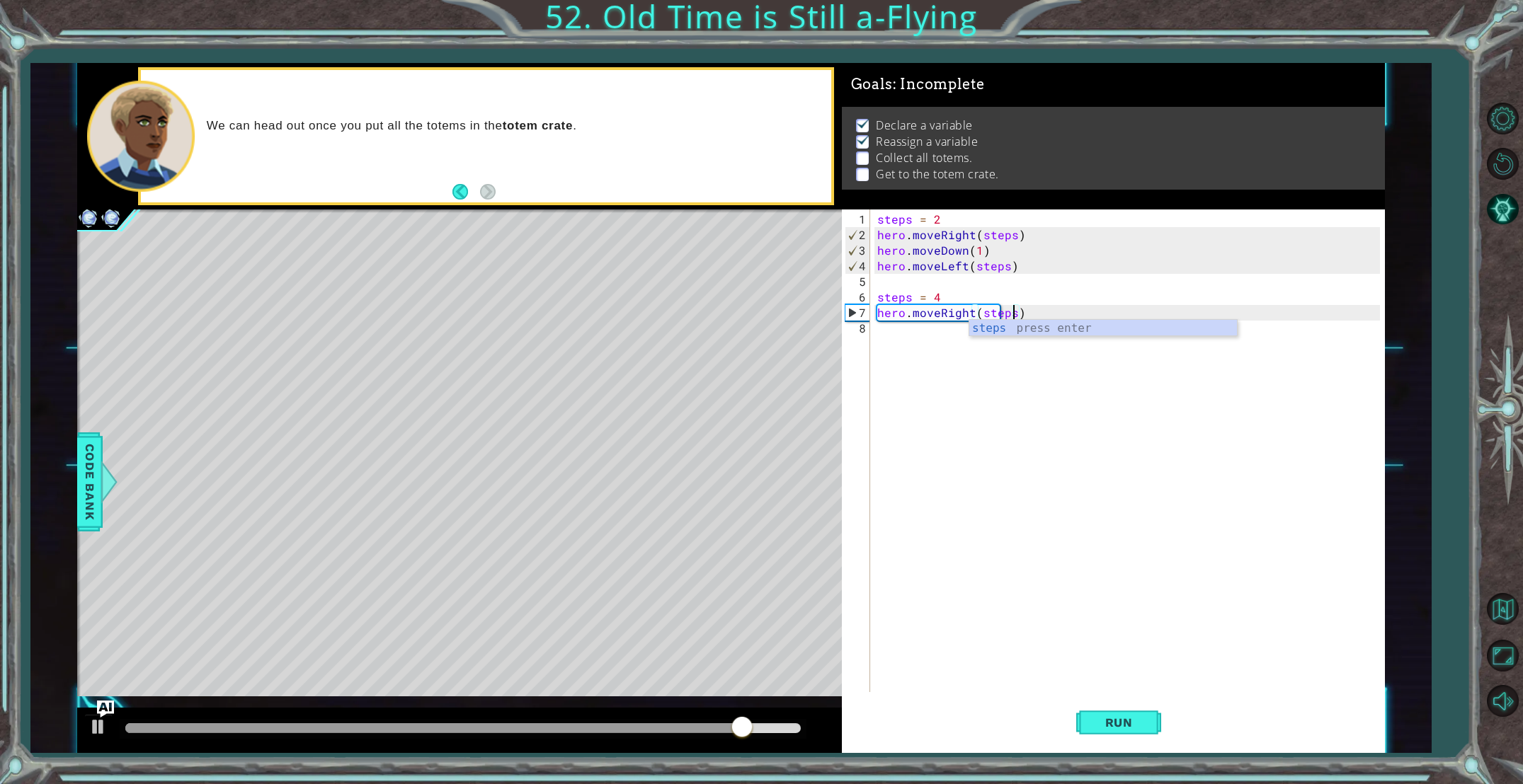
scroll to position [0, 8]
click at [1007, 332] on div "steps press enter" at bounding box center [1103, 345] width 267 height 51
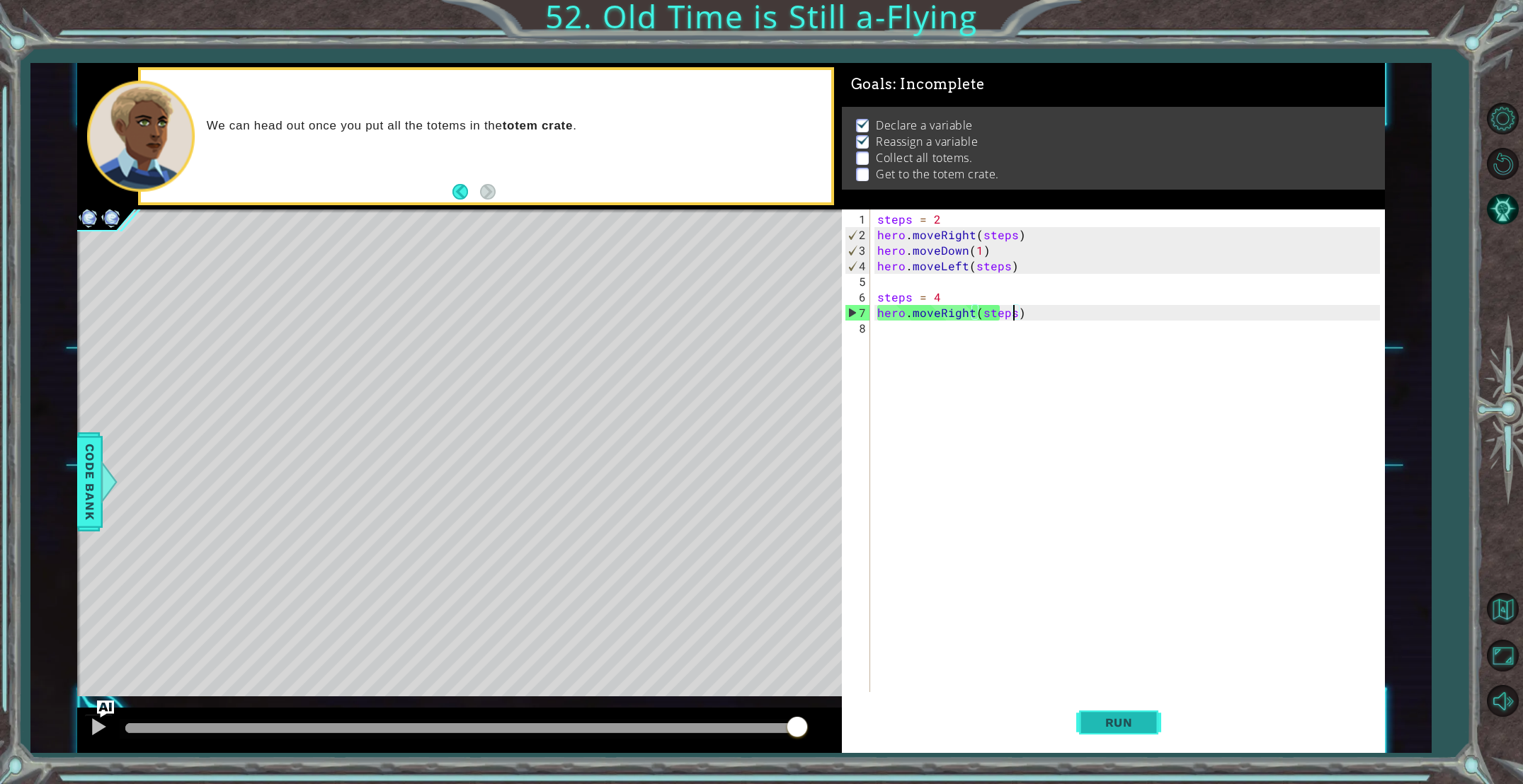
type textarea "hero.moveRight(steps)"
click at [1127, 719] on span "Run" at bounding box center [1119, 723] width 56 height 14
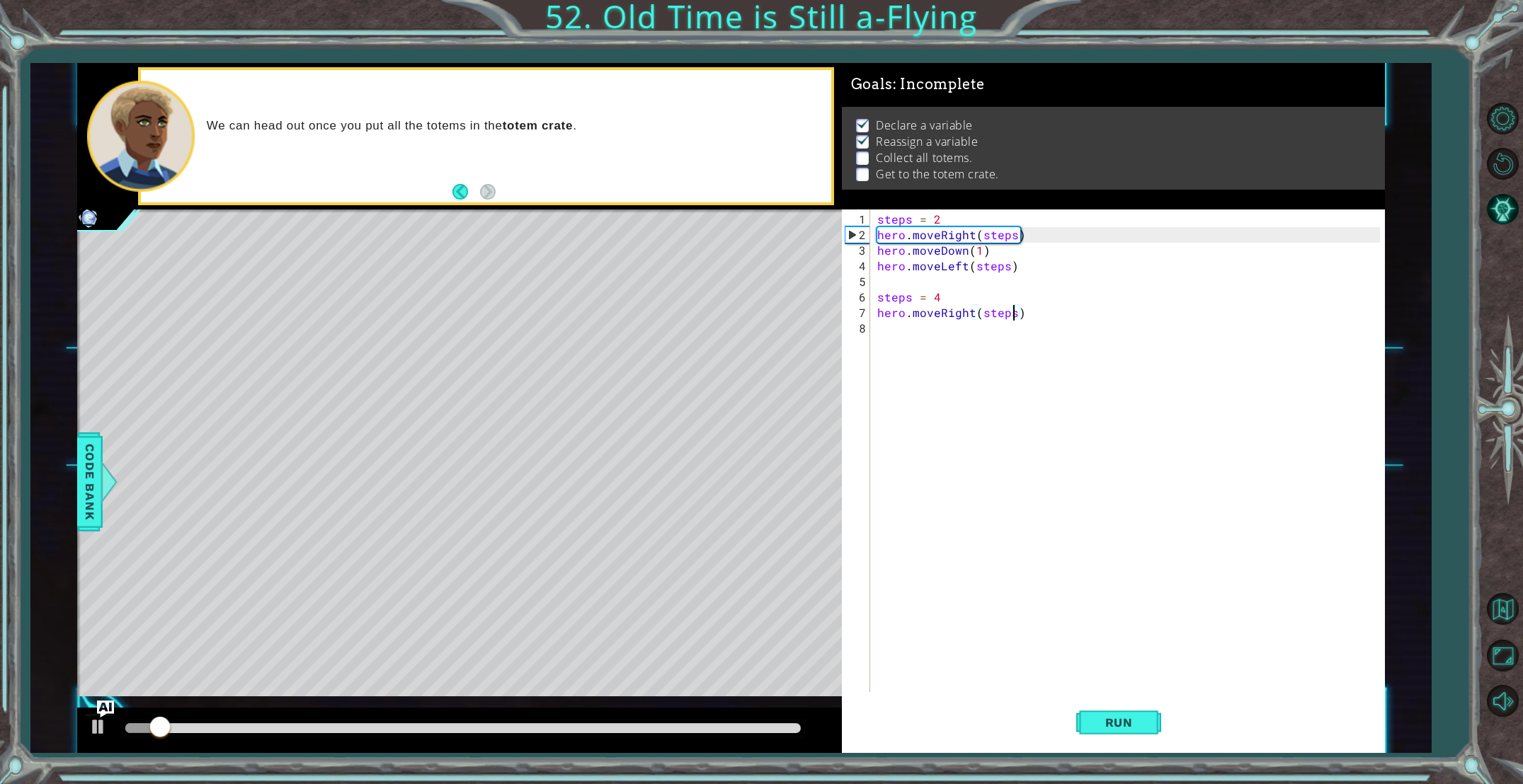
click at [910, 340] on div "steps = 2 hero . moveRight ( steps ) hero . moveDown ( 1 ) hero . moveLeft ( st…" at bounding box center [1130, 469] width 513 height 514
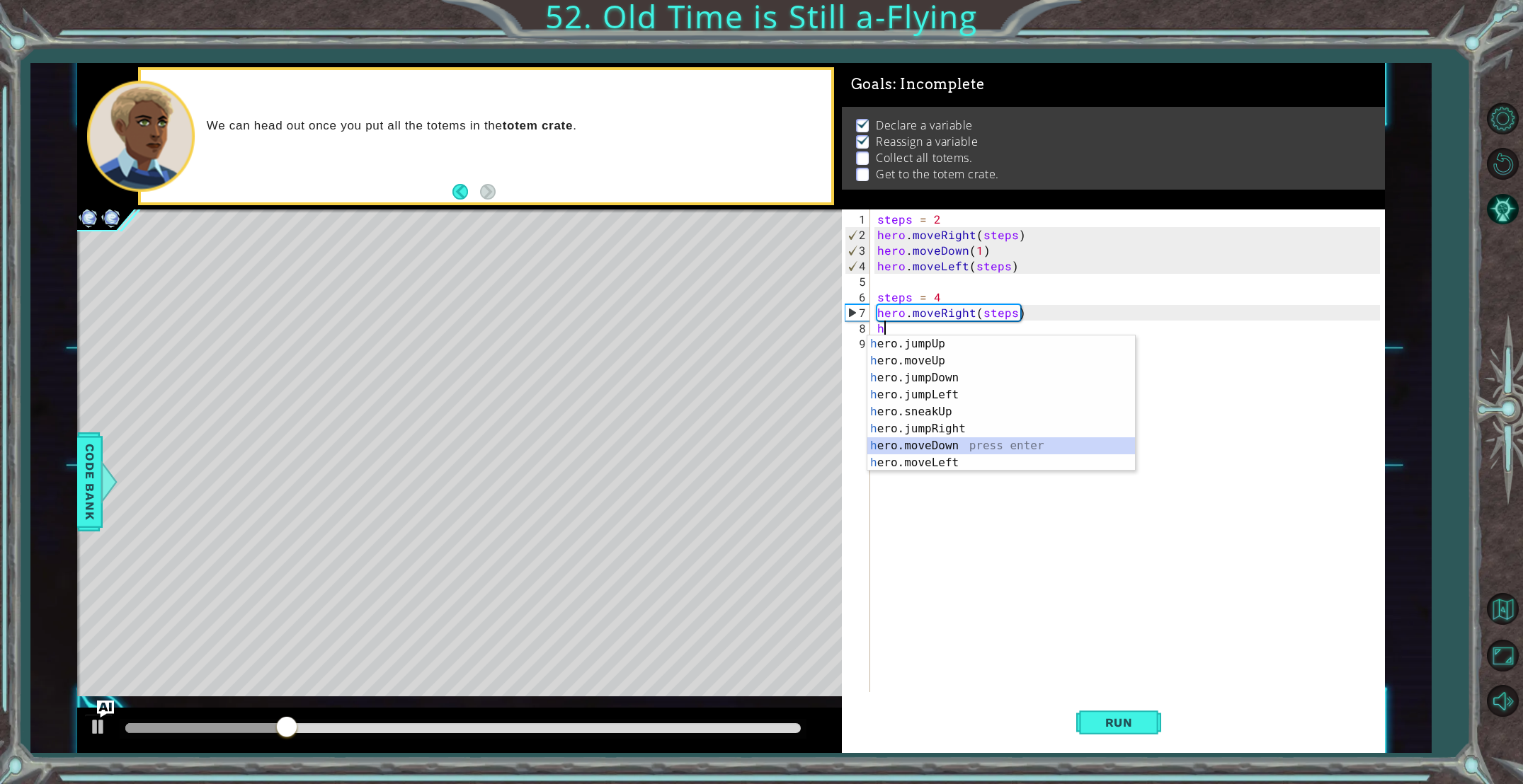
click at [946, 444] on div "h ero.jumpUp press enter h ero.moveUp press enter h ero.jumpDown press enter h …" at bounding box center [1000, 420] width 267 height 170
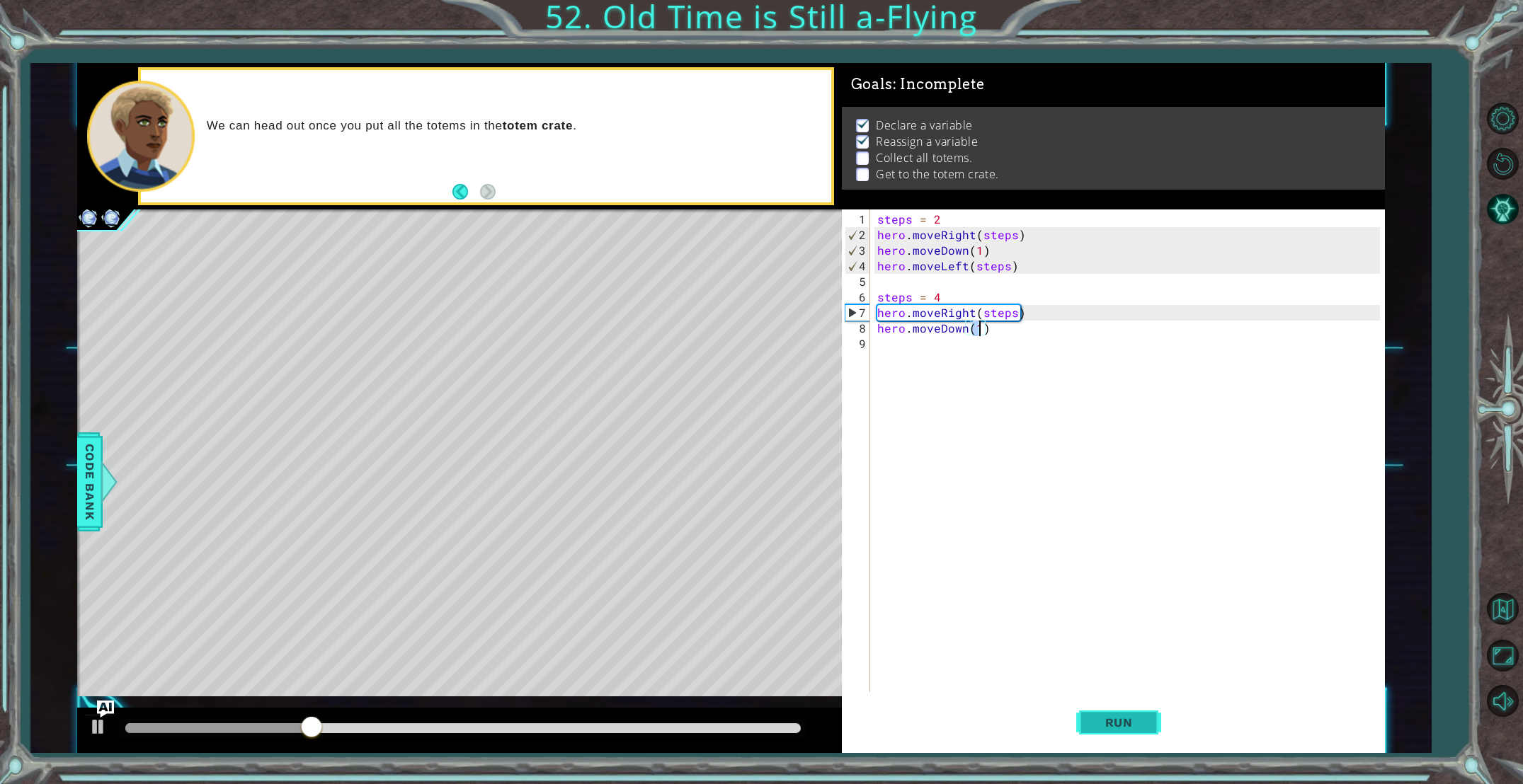
type textarea "hero.moveDown(1)"
click at [1108, 732] on button "Run" at bounding box center [1119, 723] width 85 height 55
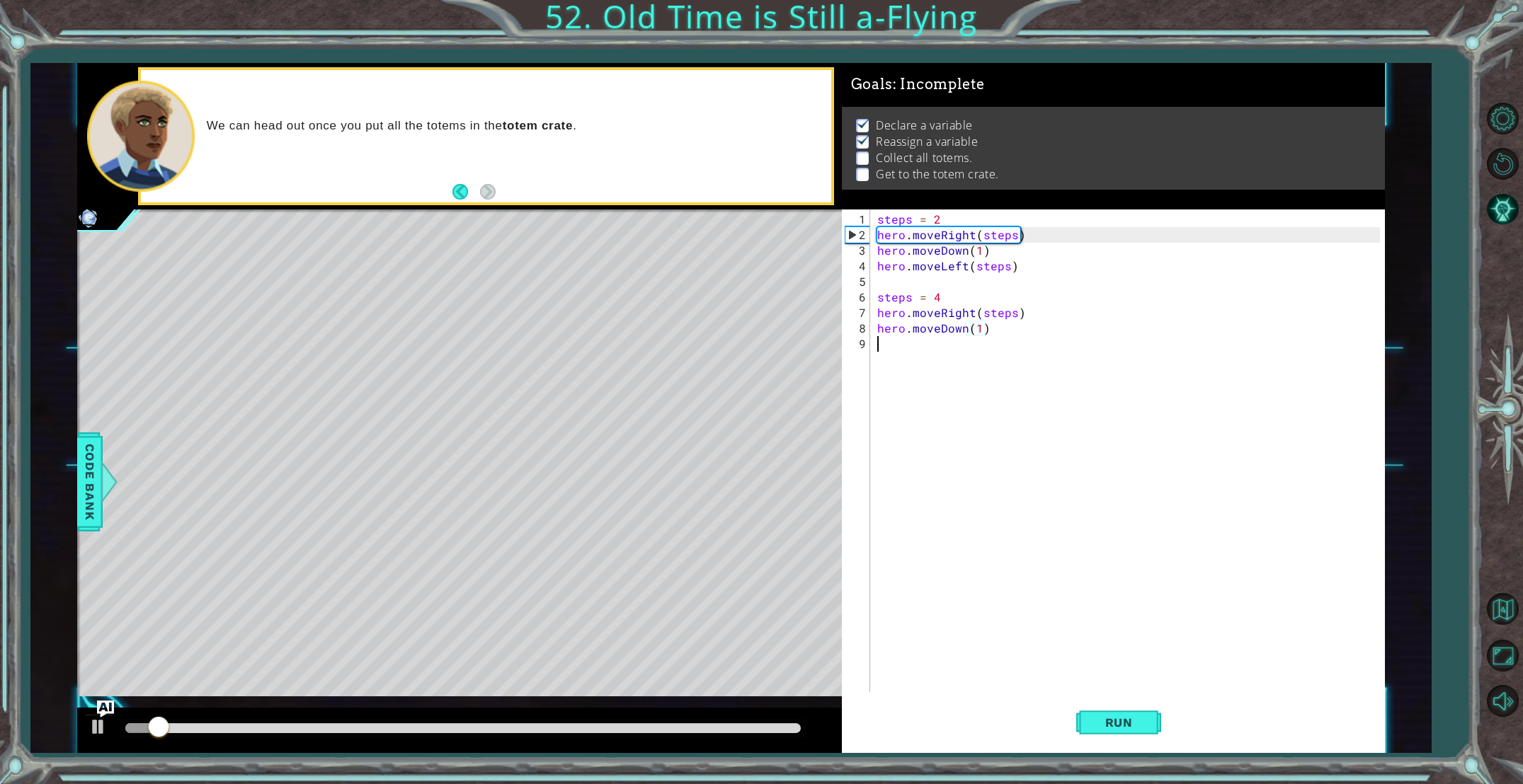
click at [884, 350] on div "steps = 2 hero . moveRight ( steps ) hero . moveDown ( 1 ) hero . moveLeft ( st…" at bounding box center [1130, 469] width 513 height 514
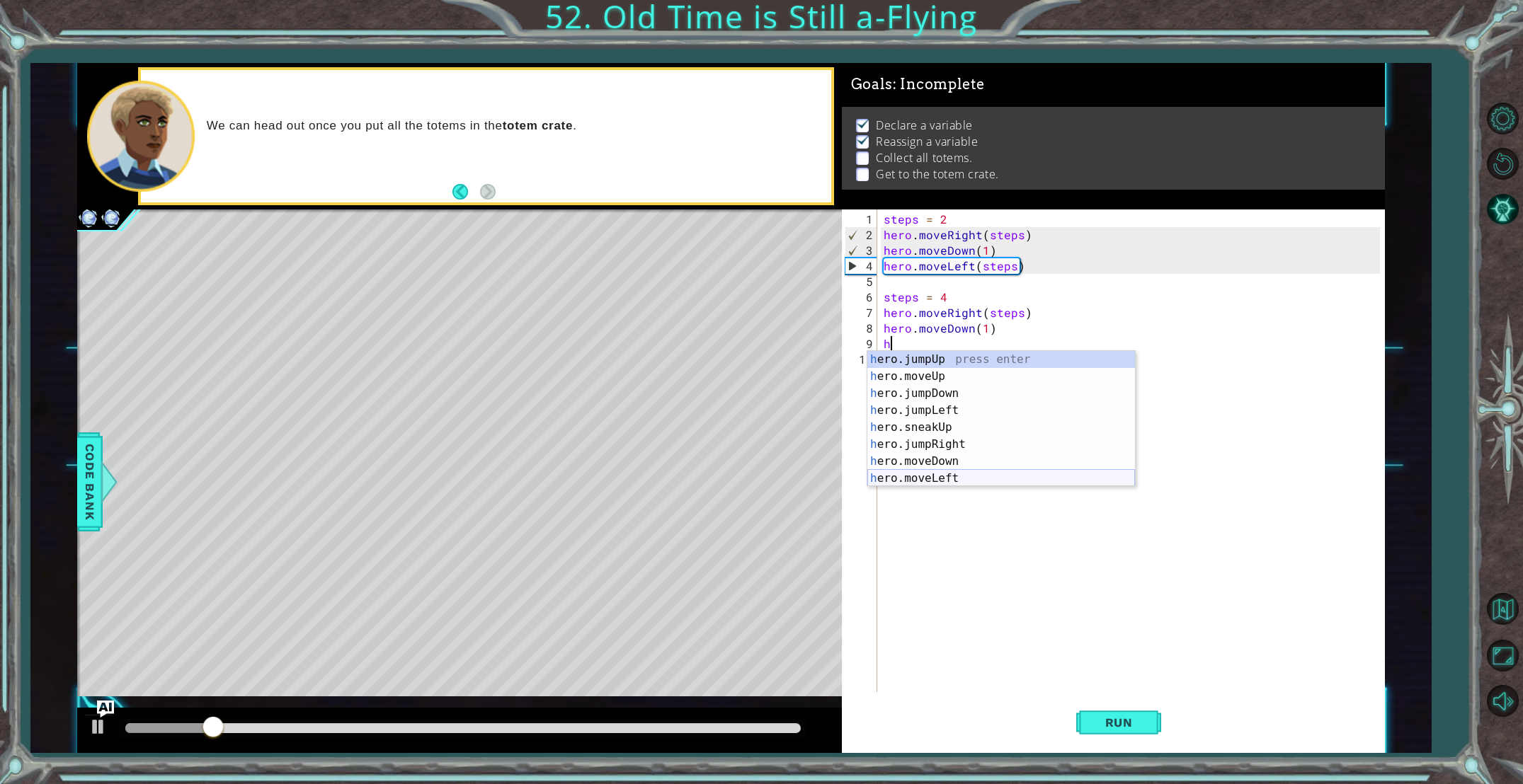
click at [927, 481] on div "h ero.jumpUp press enter h ero.moveUp press enter h ero.jumpDown press enter h …" at bounding box center [1000, 436] width 267 height 170
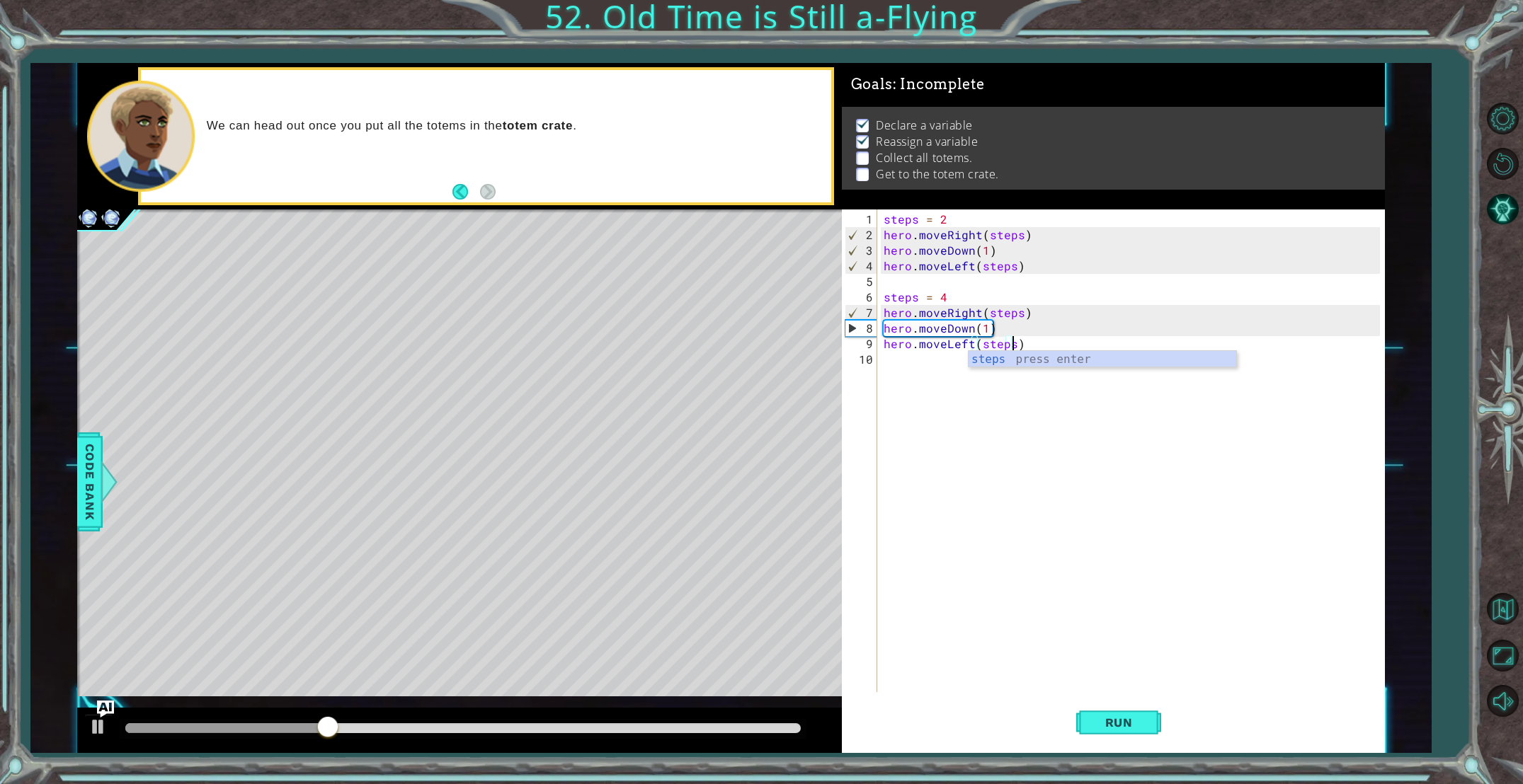
scroll to position [0, 8]
type textarea "hero.moveLeft(steps)"
click at [1134, 712] on button "Run" at bounding box center [1119, 723] width 85 height 55
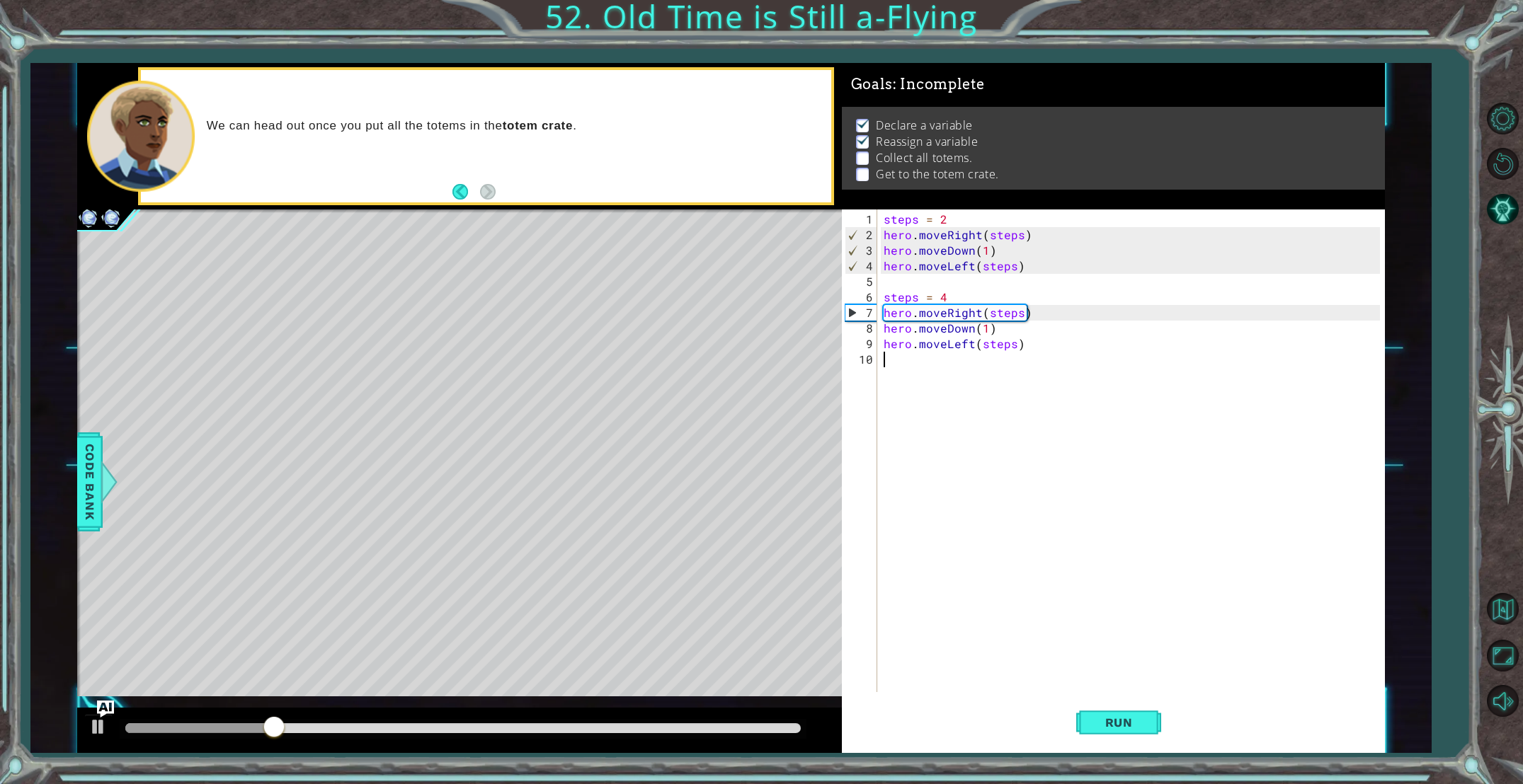
click at [890, 364] on div "steps = 2 hero . moveRight ( steps ) hero . moveDown ( 1 ) hero . moveLeft ( st…" at bounding box center [1134, 469] width 506 height 514
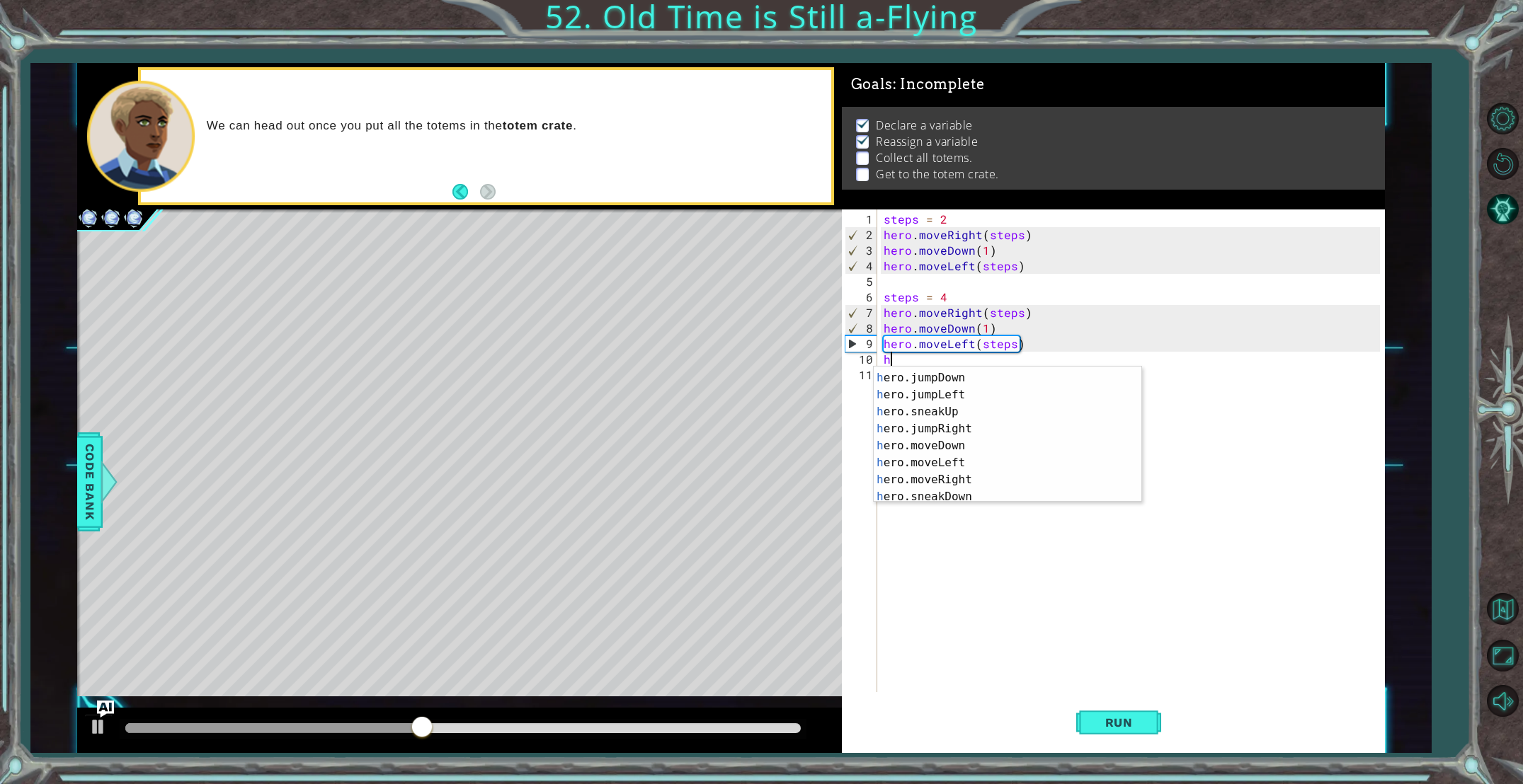
scroll to position [38, 0]
click at [1025, 477] on div "h ero.jumpDown press enter h ero.jumpLeft press enter h ero.sneakUp press enter…" at bounding box center [1007, 447] width 267 height 170
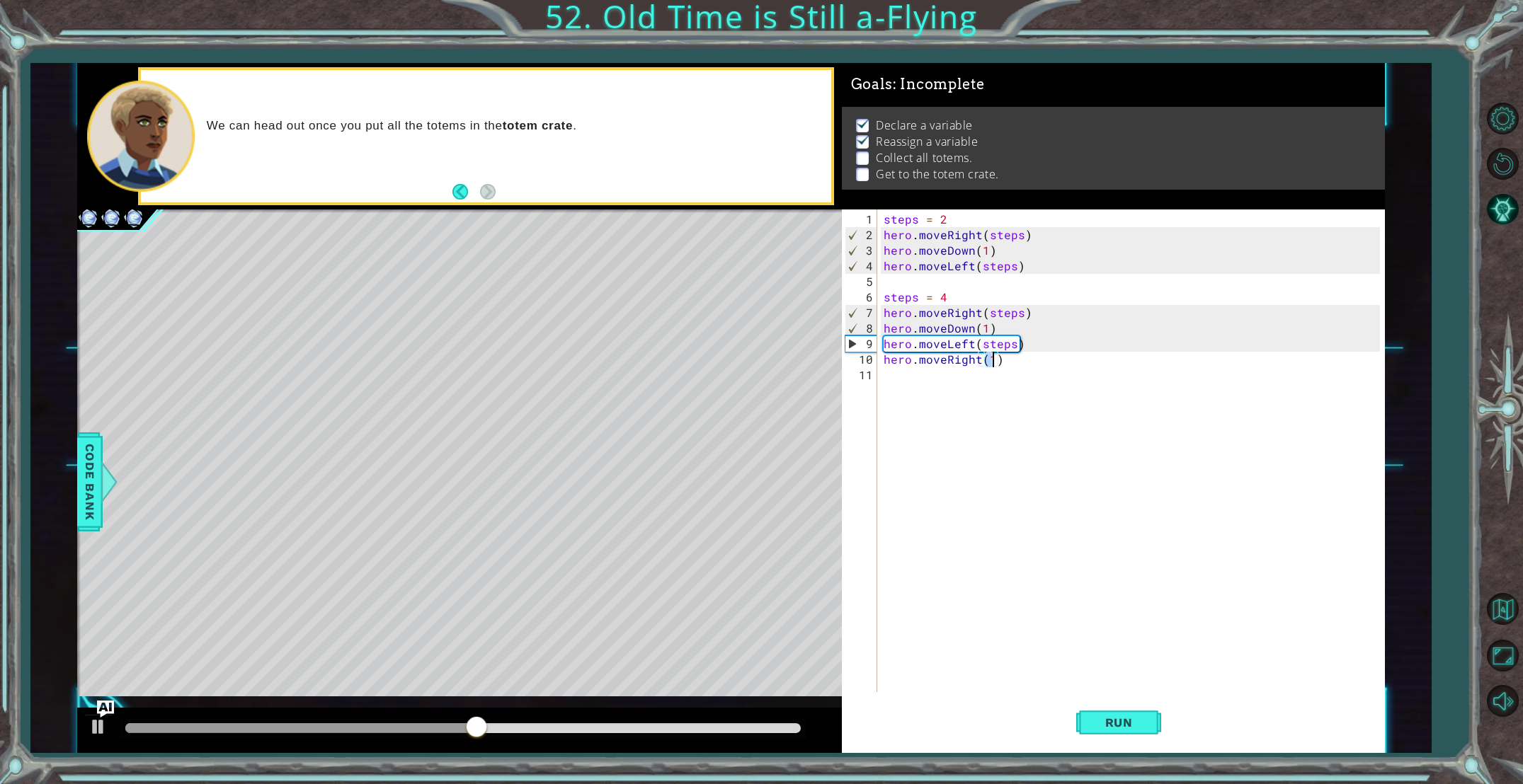
type textarea "hero.moveRight(1)"
